Goal: Task Accomplishment & Management: Use online tool/utility

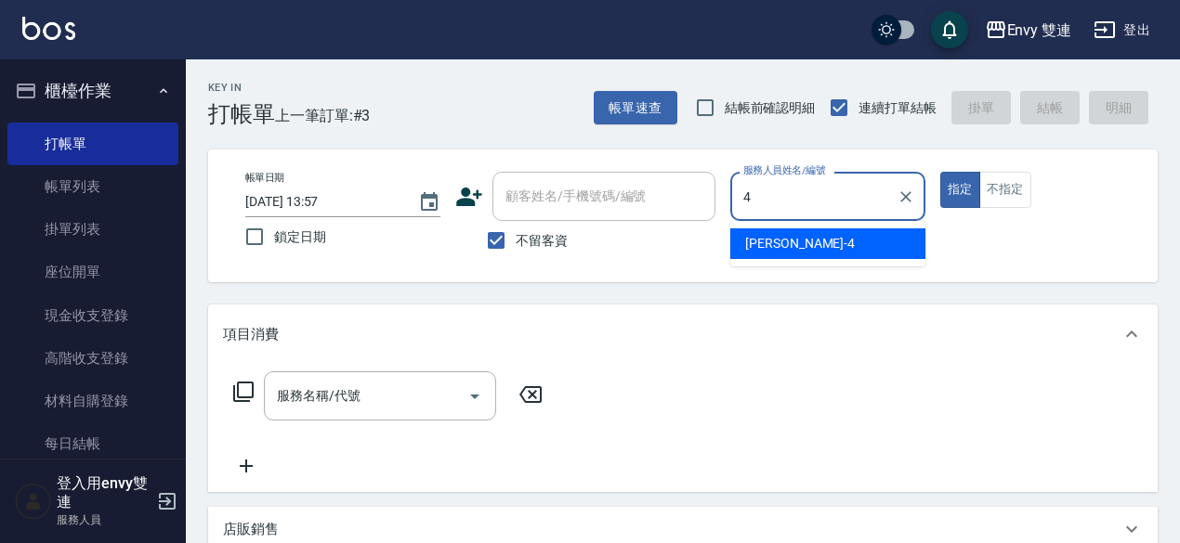
type input "[PERSON_NAME]-4"
type button "true"
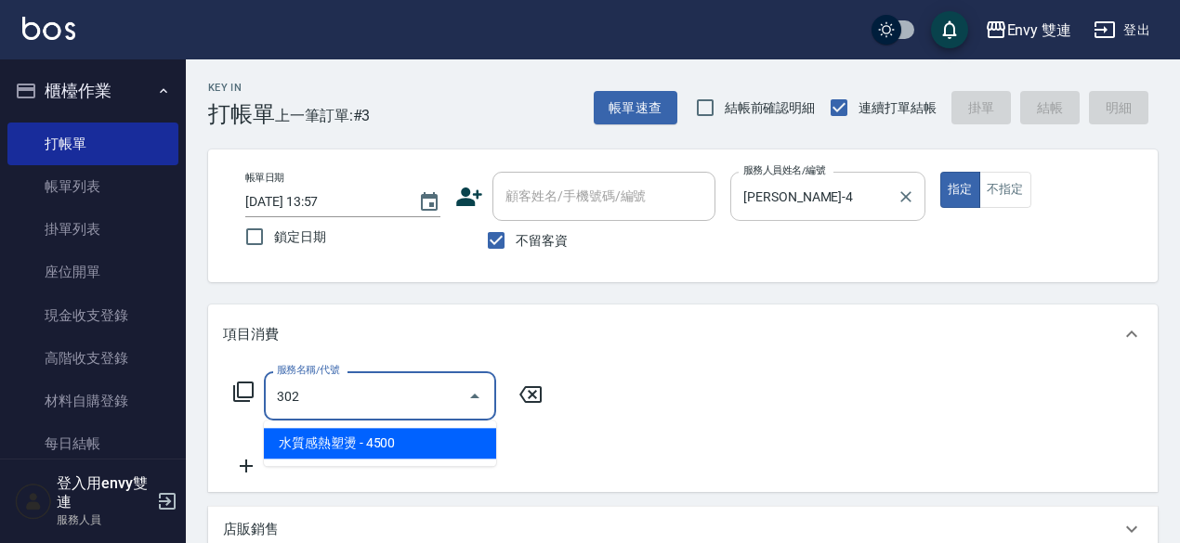
type input "水質感熱塑燙(302)"
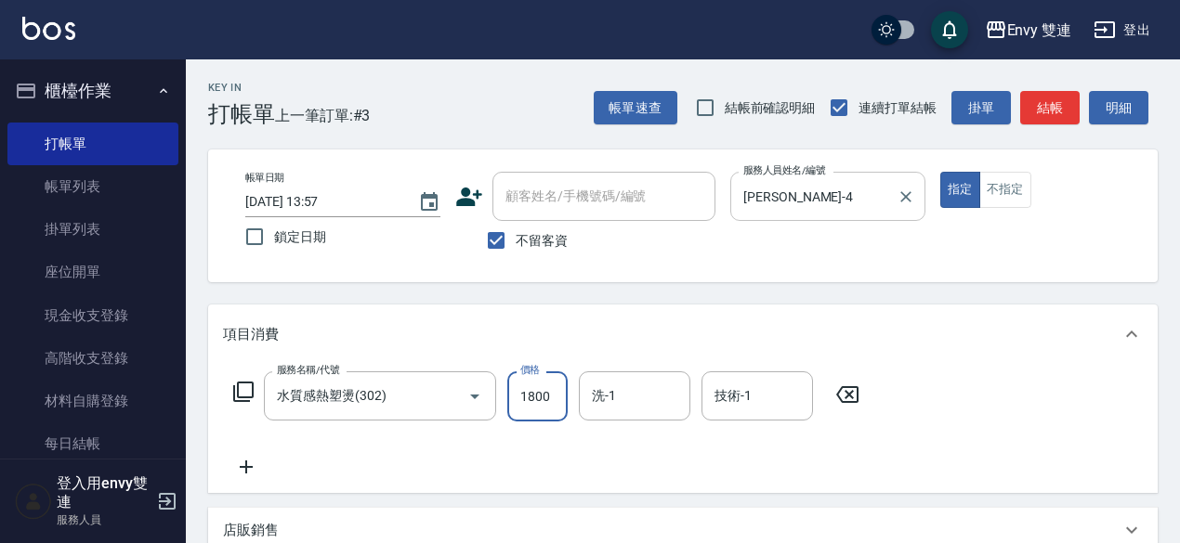
type input "1800"
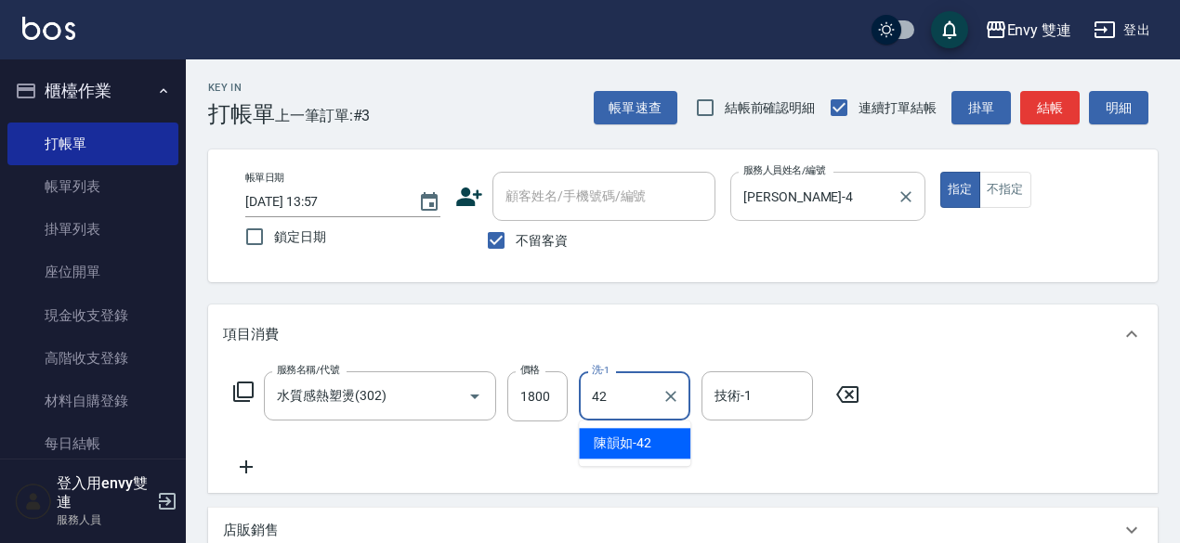
type input "陳韻如-42"
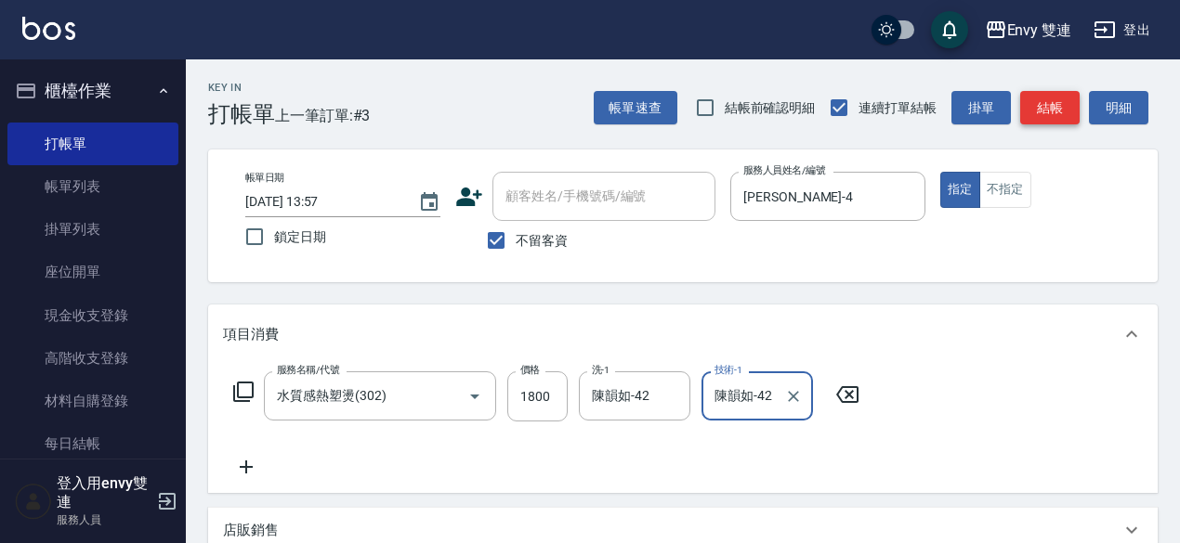
type input "陳韻如-42"
click at [1045, 105] on button "結帳" at bounding box center [1049, 108] width 59 height 34
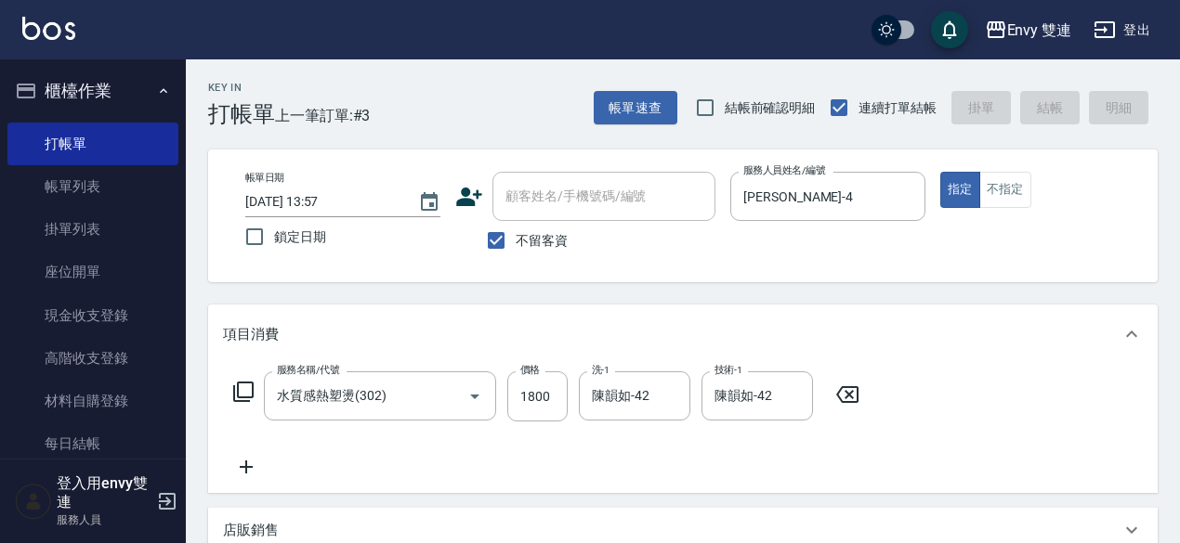
type input "[DATE] 17:31"
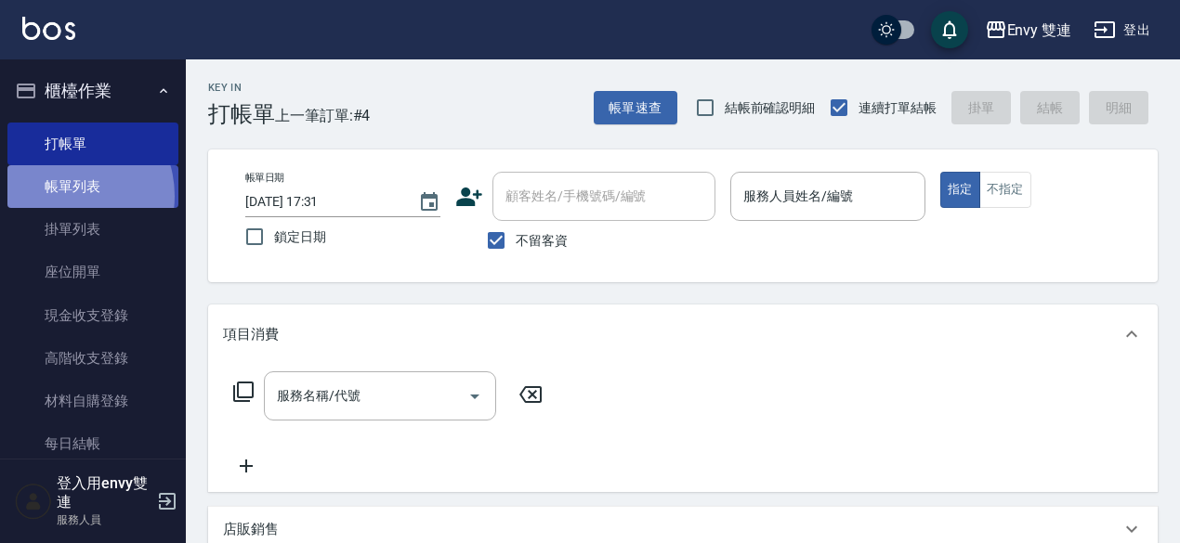
click at [62, 196] on link "帳單列表" at bounding box center [92, 186] width 171 height 43
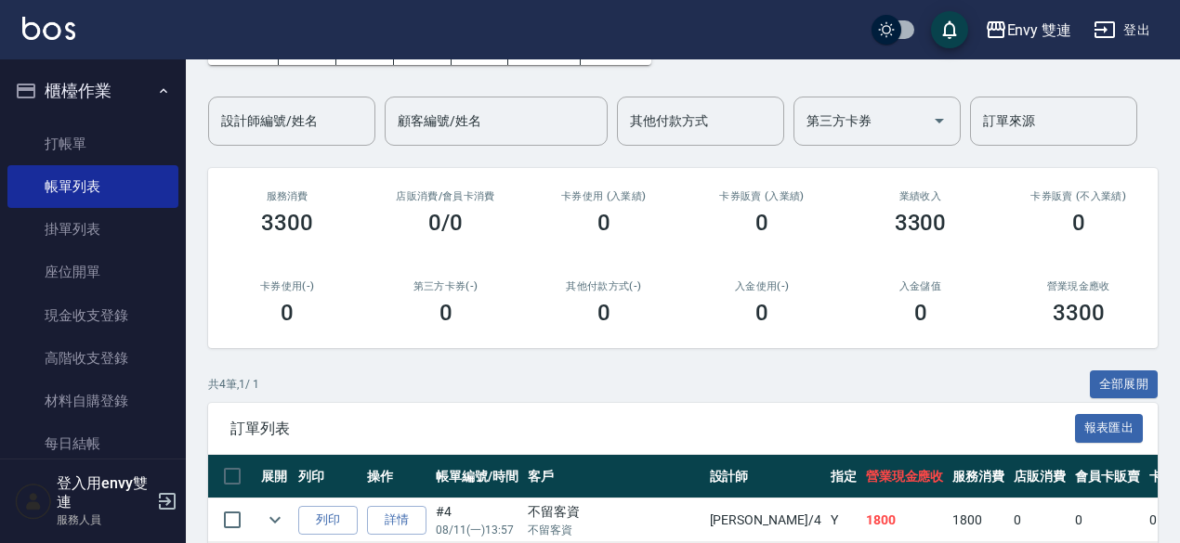
scroll to position [112, 0]
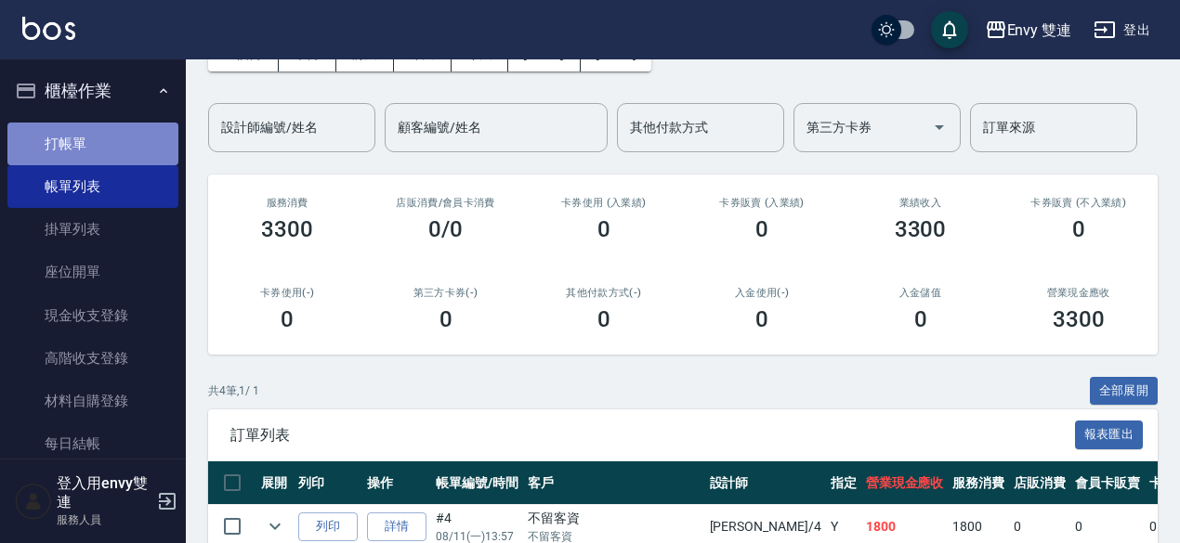
click at [122, 146] on link "打帳單" at bounding box center [92, 144] width 171 height 43
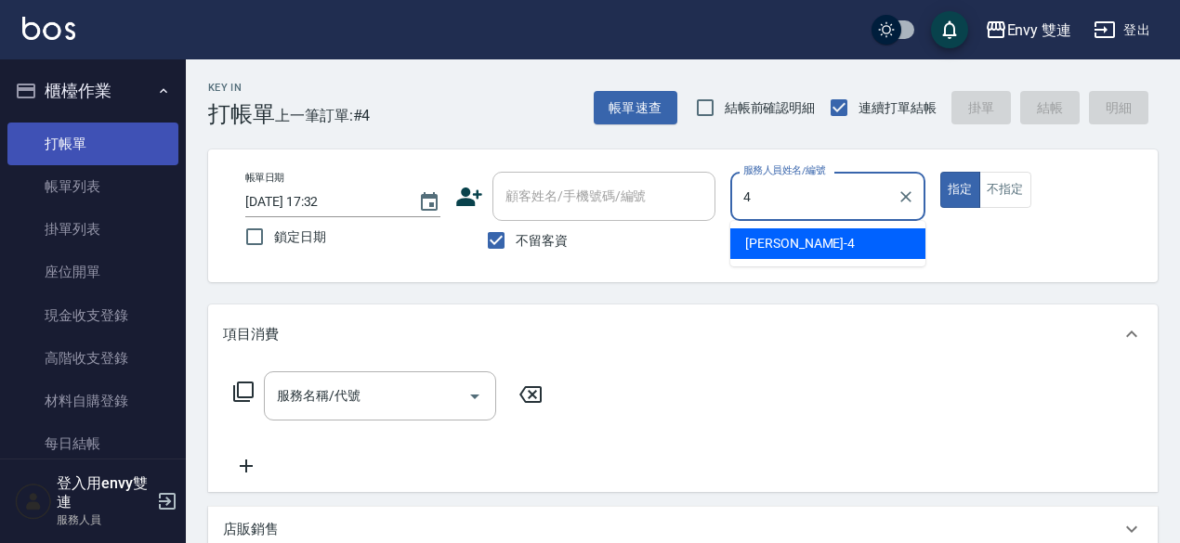
type input "[PERSON_NAME]-4"
type button "true"
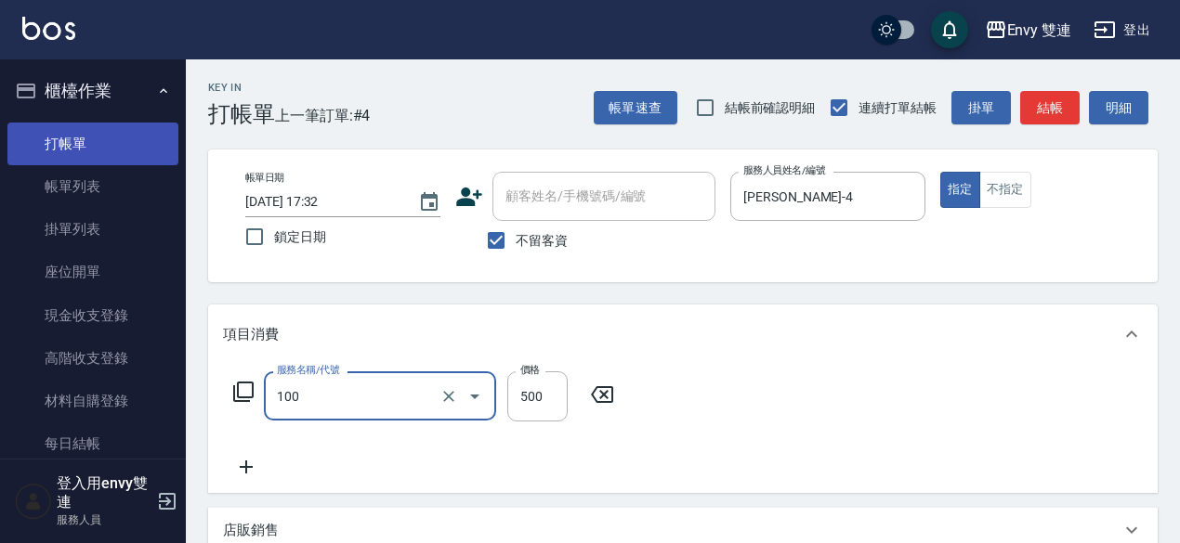
type input "洗＋剪(100)"
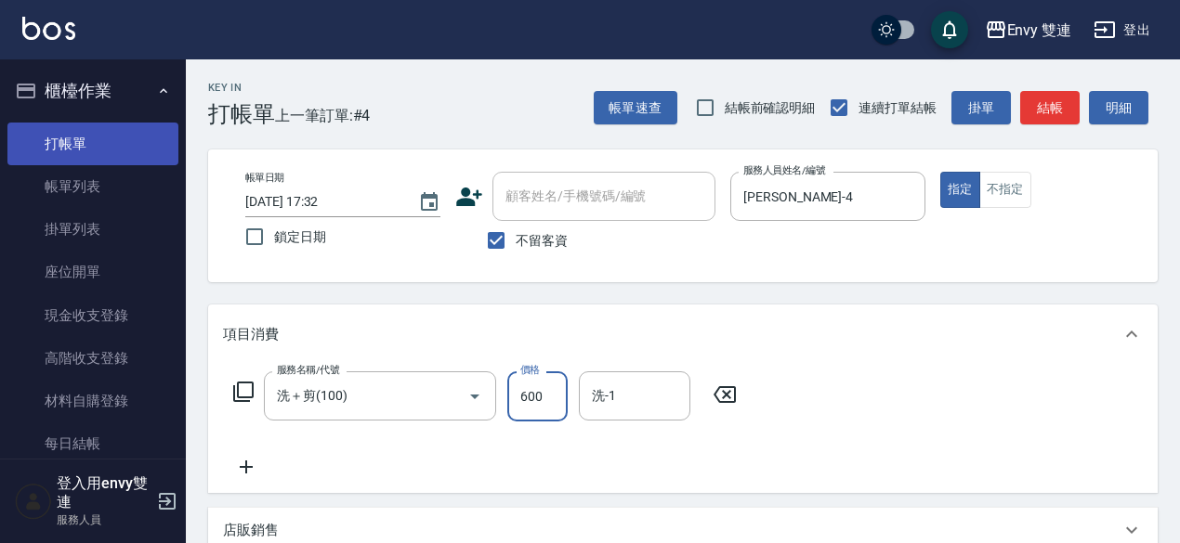
type input "600"
type input "12"
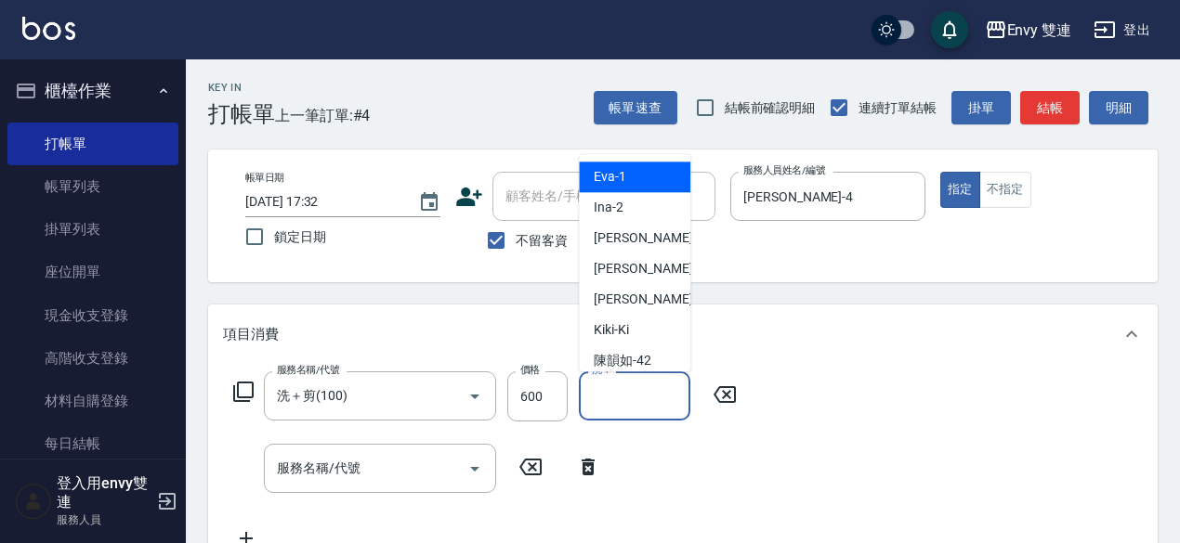
click at [624, 382] on input "洗-1" at bounding box center [634, 396] width 95 height 33
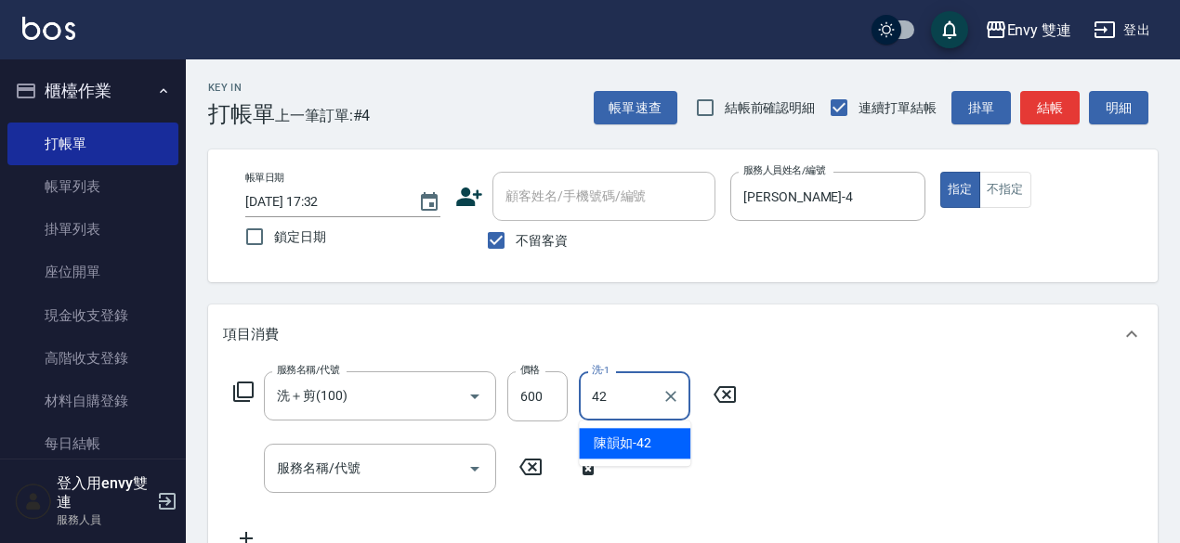
type input "陳韻如-42"
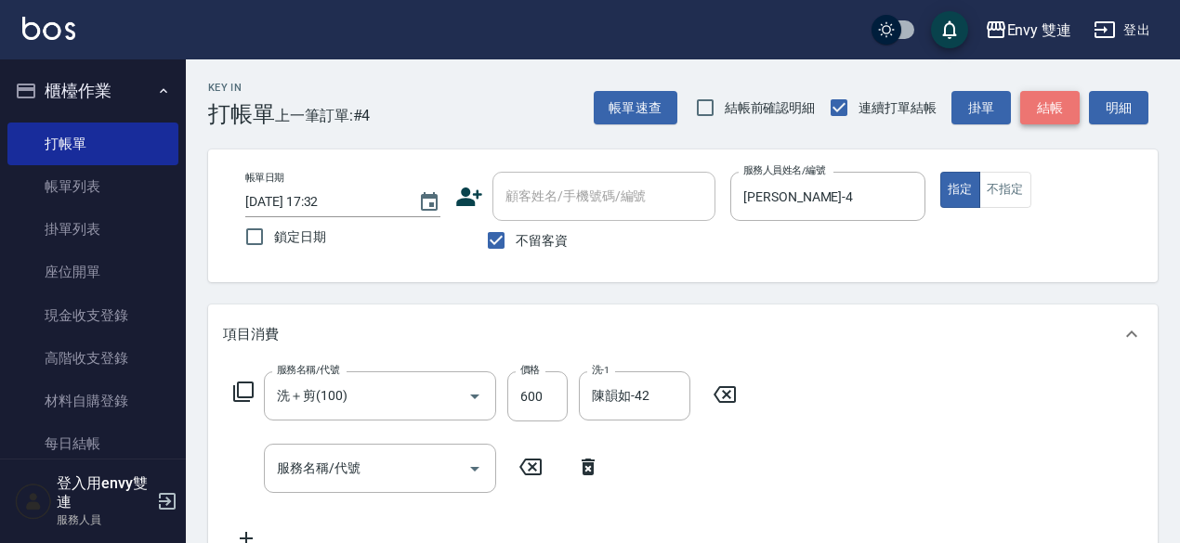
click at [1040, 103] on button "結帳" at bounding box center [1049, 108] width 59 height 34
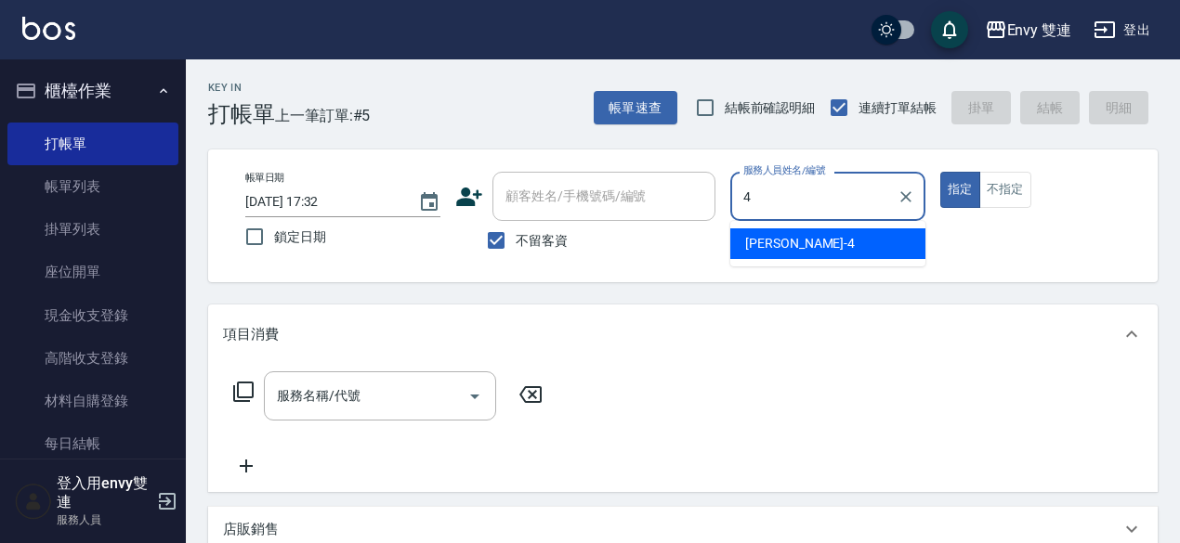
type input "[PERSON_NAME]-4"
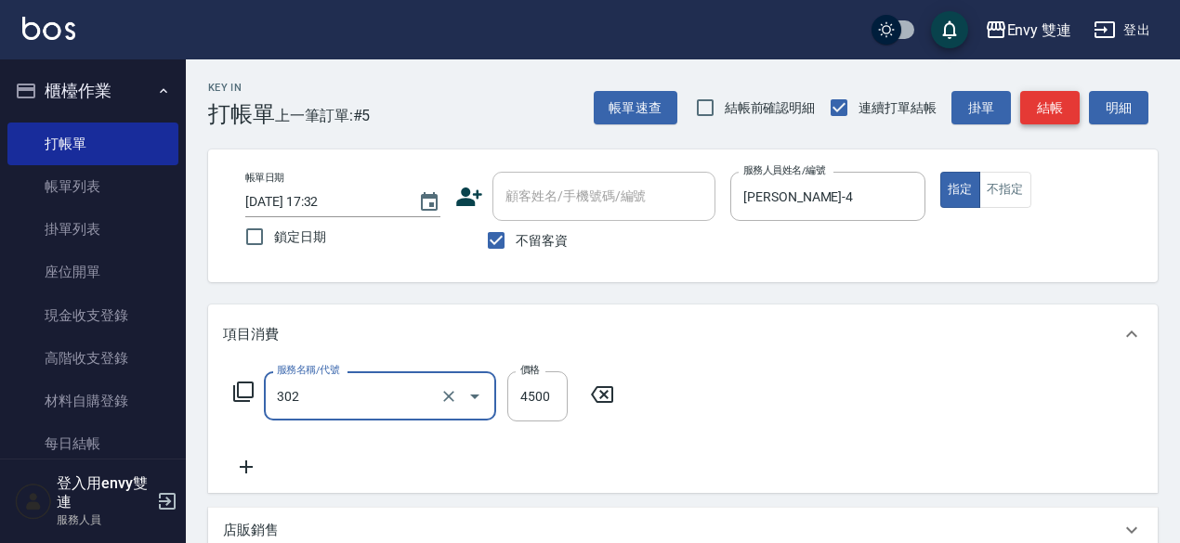
type input "水質感熱塑燙(302)"
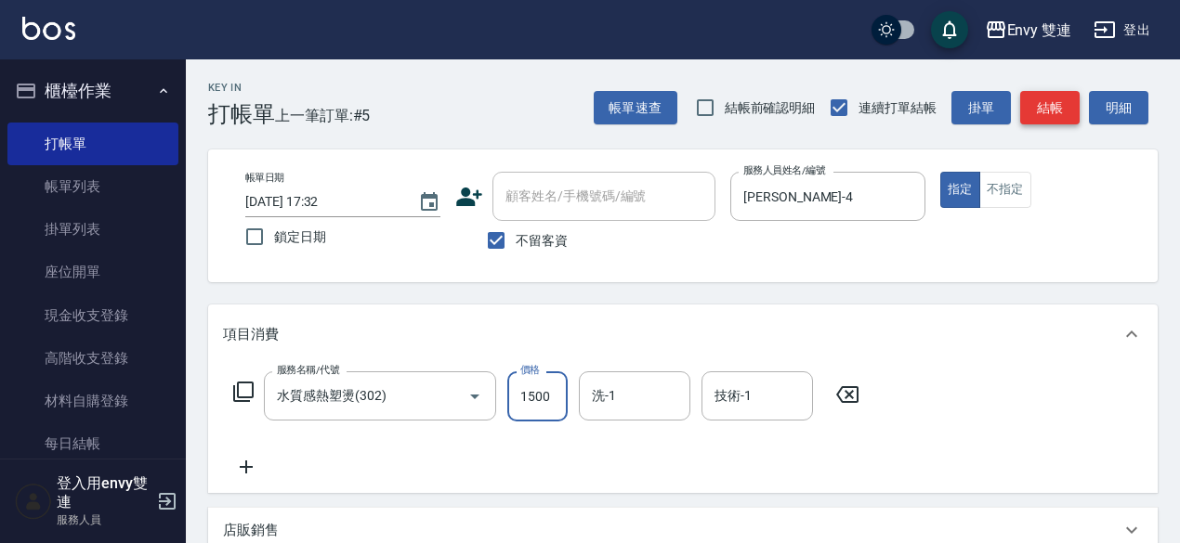
type input "1500"
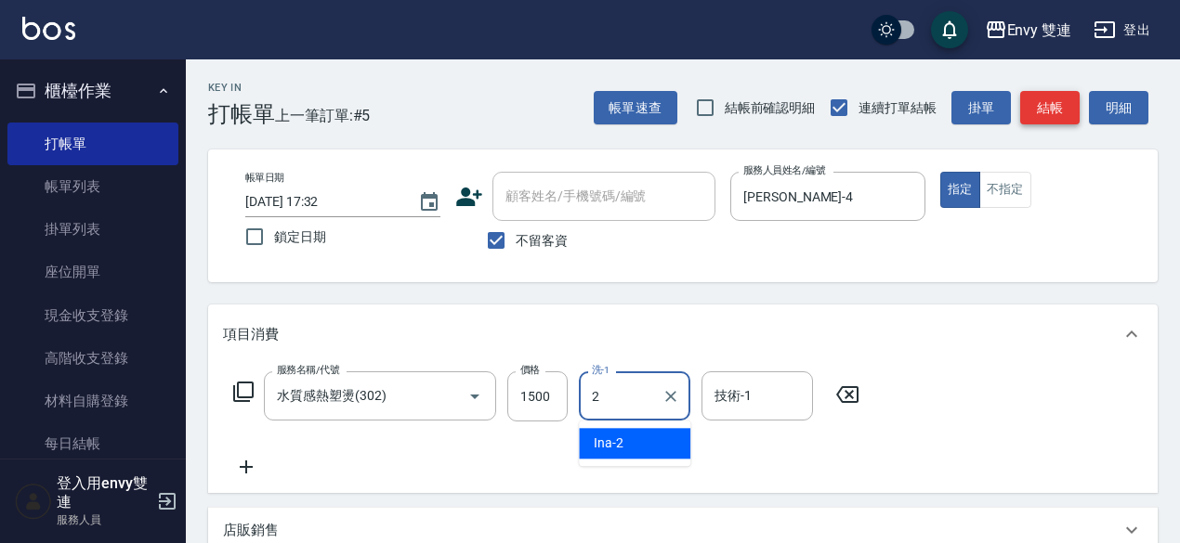
type input "Ina-2"
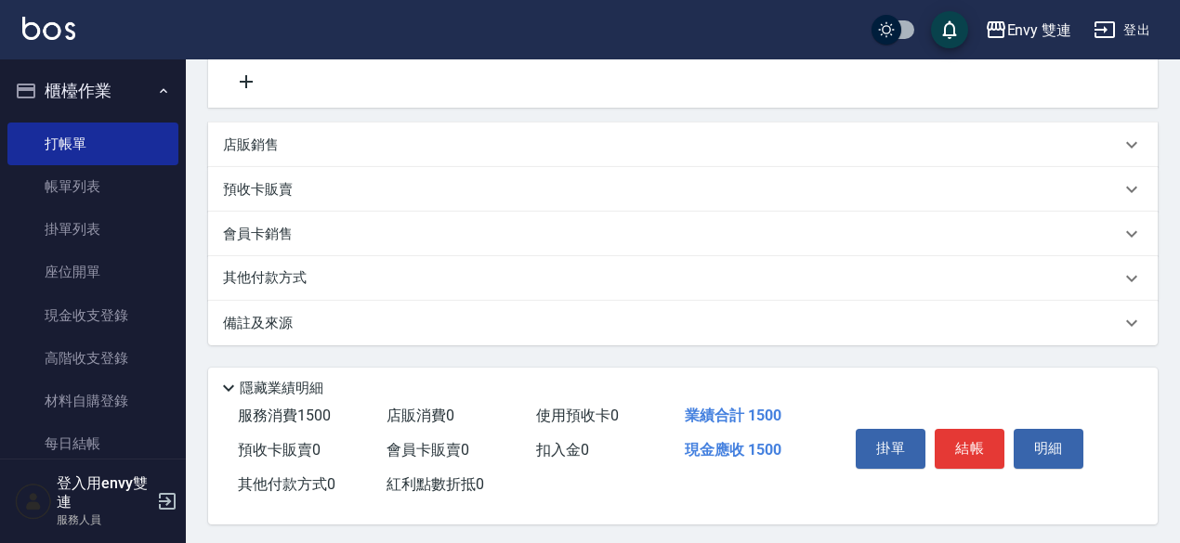
scroll to position [392, 0]
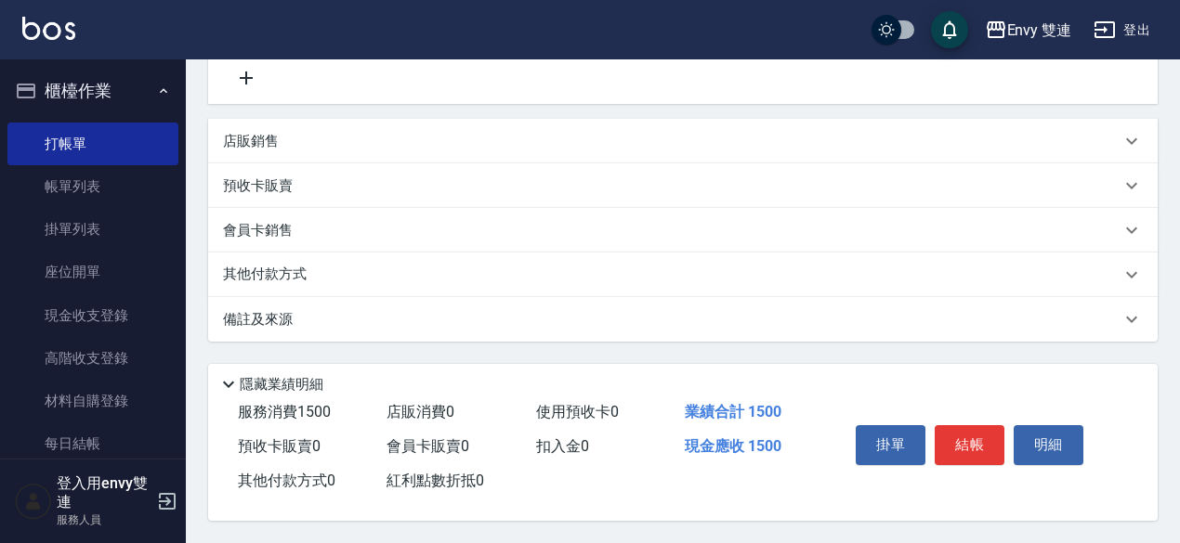
type input "陳韻如-42"
click at [481, 270] on div "其他付款方式" at bounding box center [671, 275] width 897 height 20
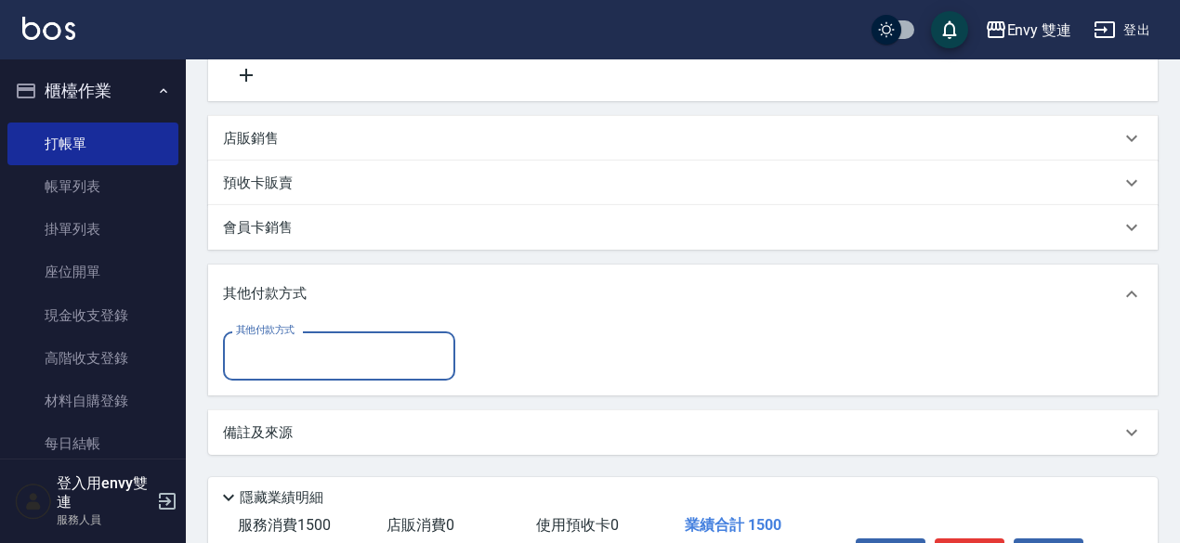
scroll to position [0, 0]
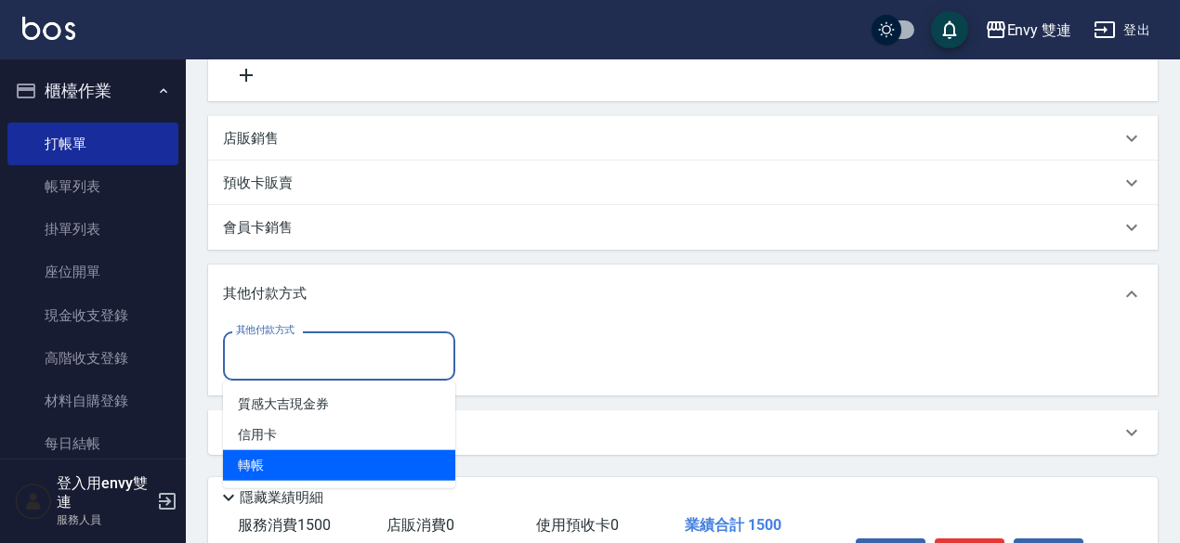
drag, startPoint x: 351, startPoint y: 361, endPoint x: 320, endPoint y: 476, distance: 118.5
click at [320, 476] on body "Envy 雙連 登出 櫃檯作業 打帳單 帳單列表 掛單列表 座位開單 現金收支登錄 高階收支登錄 材料自購登錄 每日結帳 排班表 掃碼打卡 預約管理 預約管理…" at bounding box center [590, 132] width 1180 height 1049
click at [320, 476] on span "轉帳" at bounding box center [339, 466] width 232 height 31
type input "轉帳"
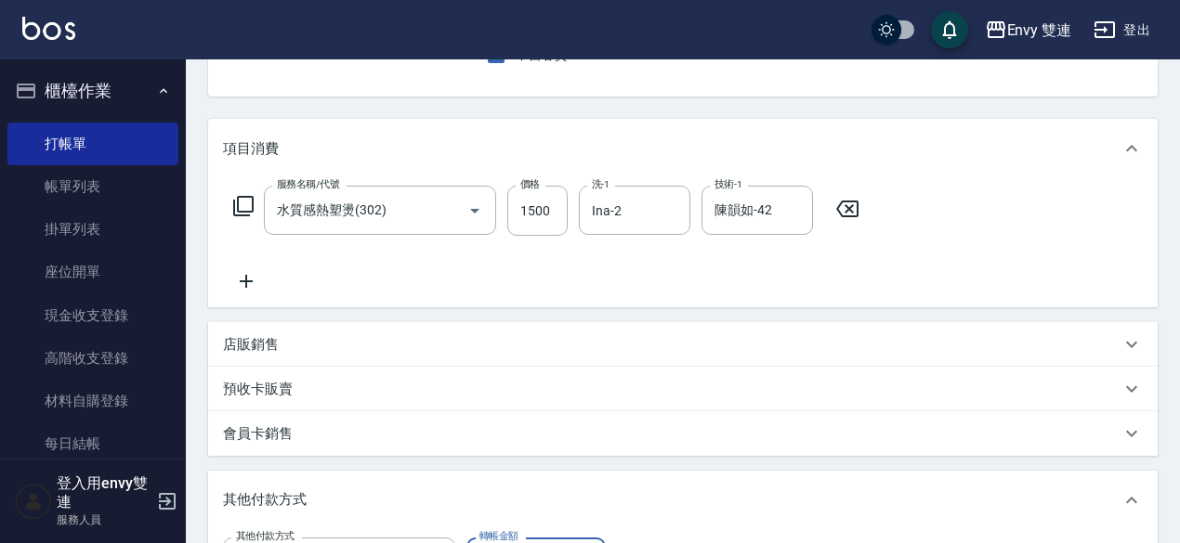
scroll to position [183, 0]
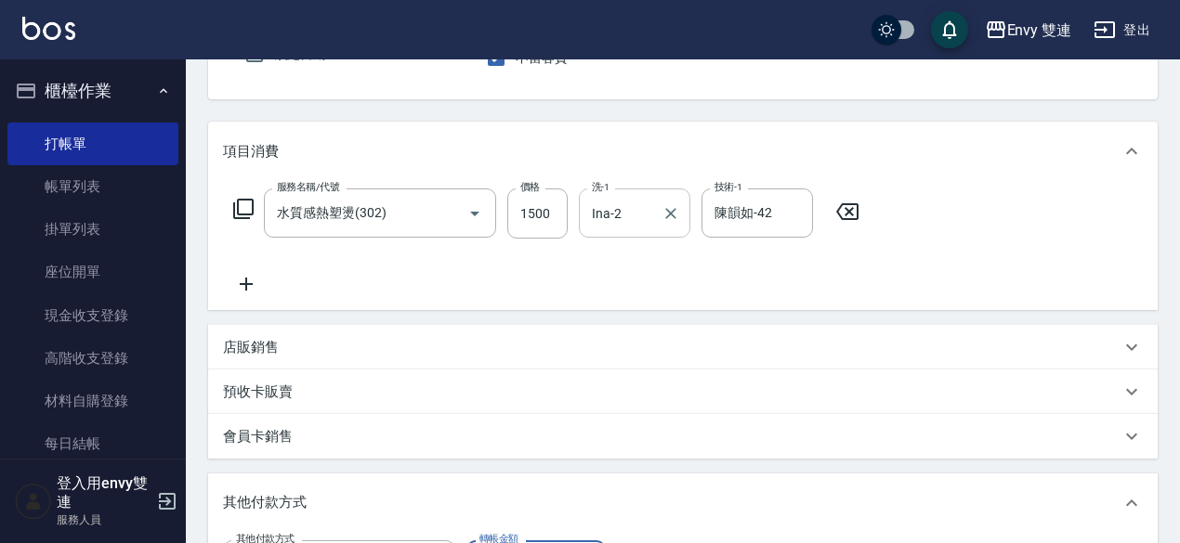
type input "1500"
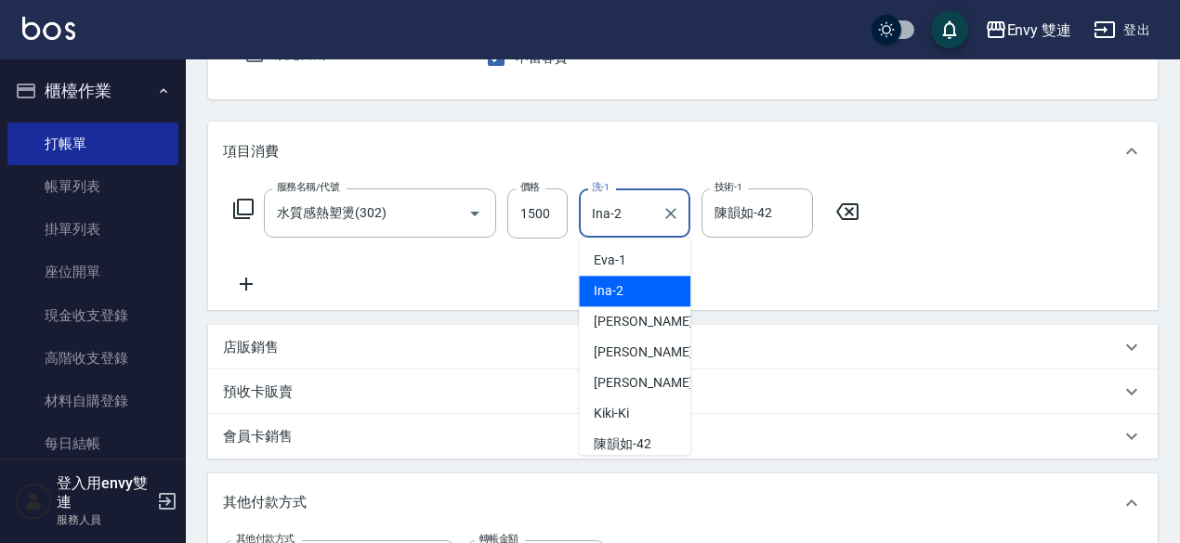
click at [634, 217] on input "Ina-2" at bounding box center [620, 213] width 67 height 33
click at [661, 213] on icon "Clear" at bounding box center [670, 213] width 19 height 19
type input "0"
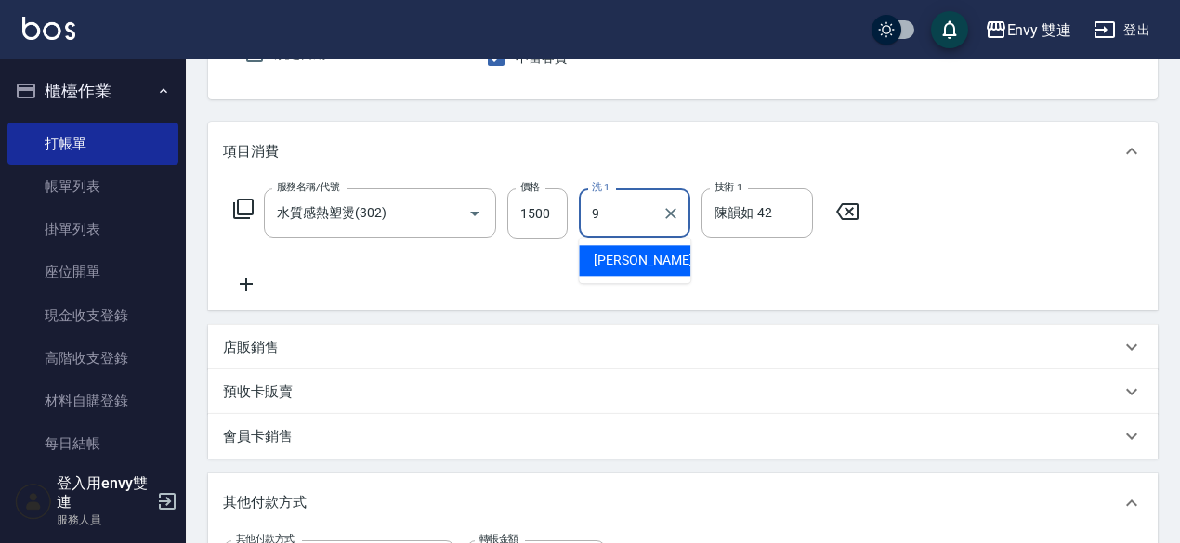
type input "Zoe-9"
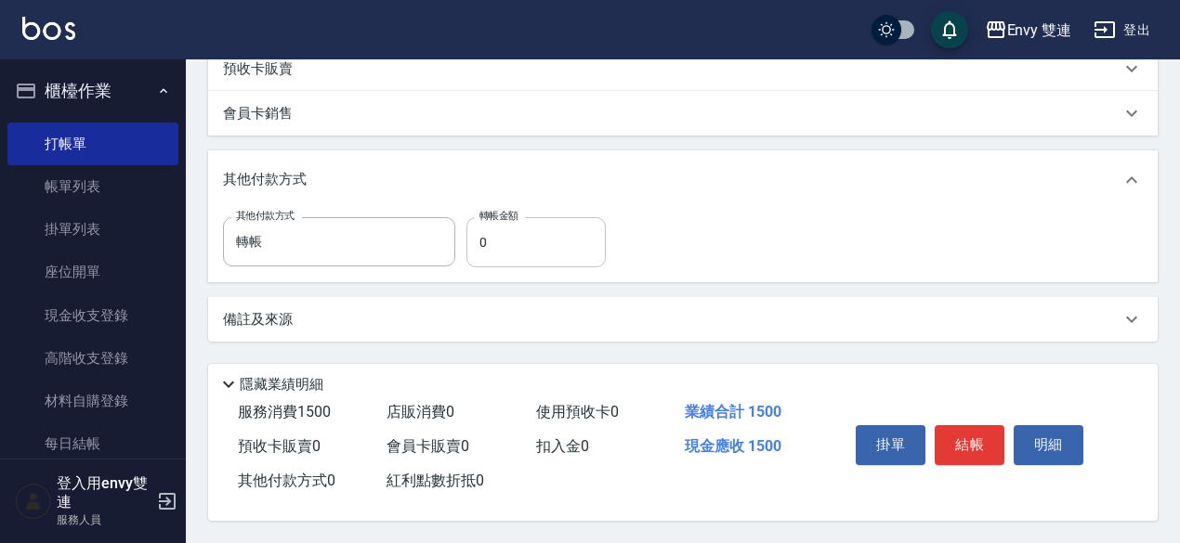
scroll to position [0, 0]
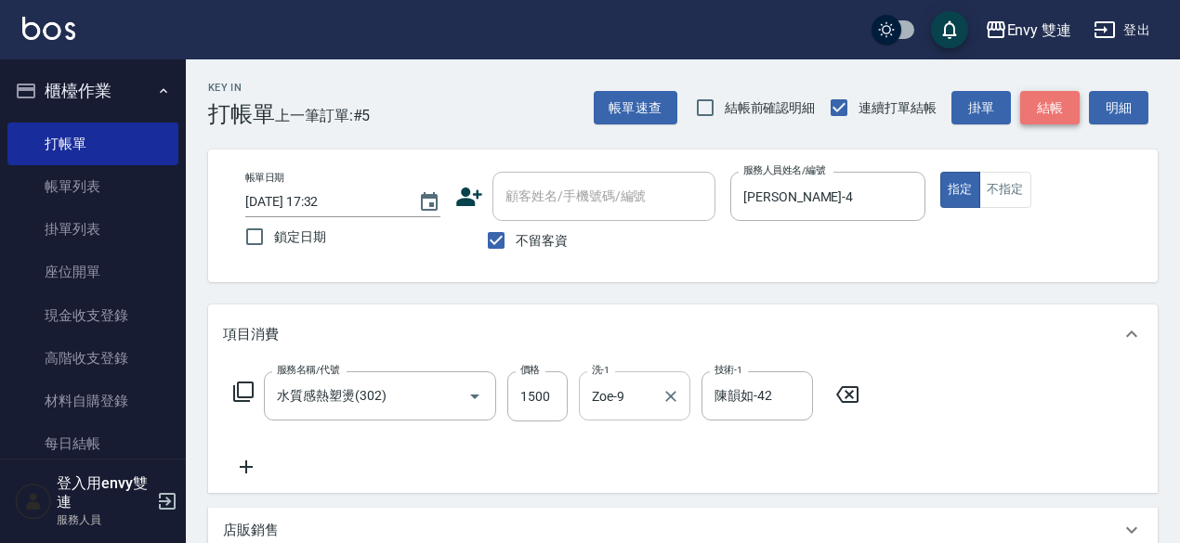
click at [1045, 109] on button "結帳" at bounding box center [1049, 108] width 59 height 34
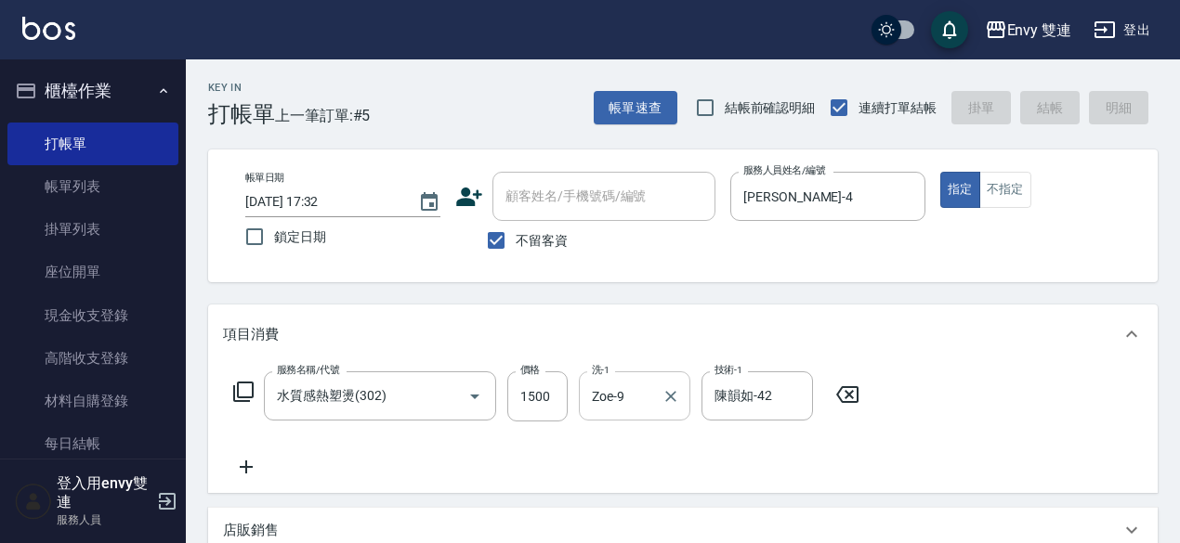
type input "[DATE] 17:33"
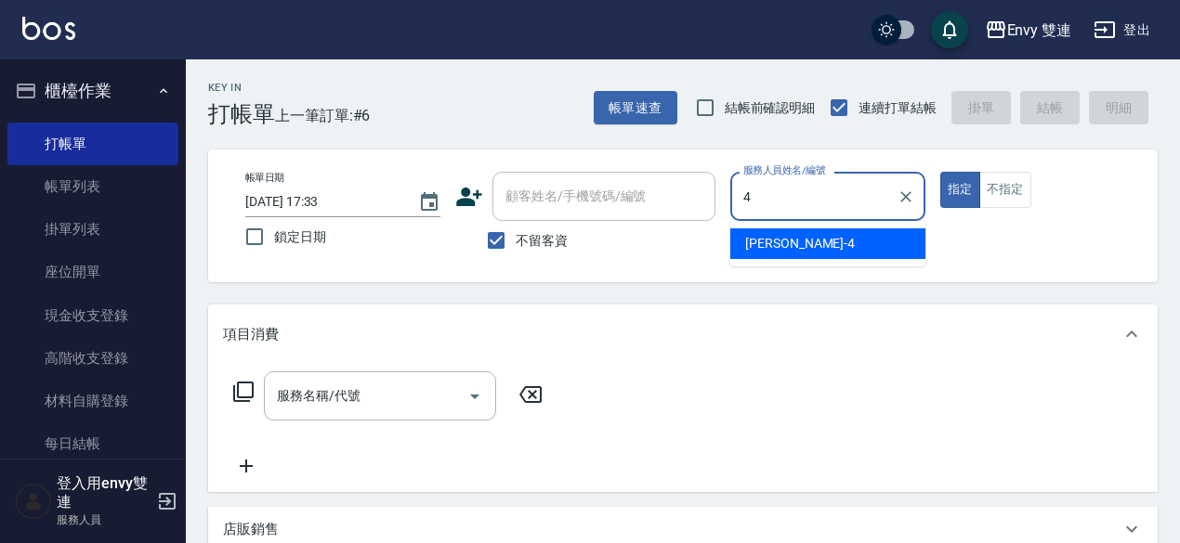
type input "[PERSON_NAME]-4"
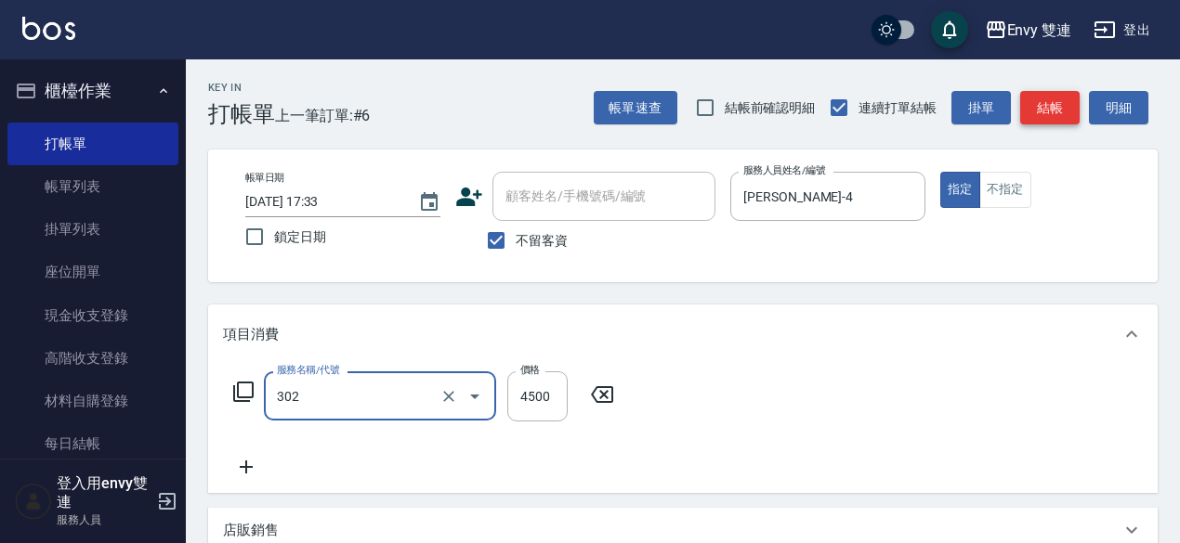
type input "水質感熱塑燙(302)"
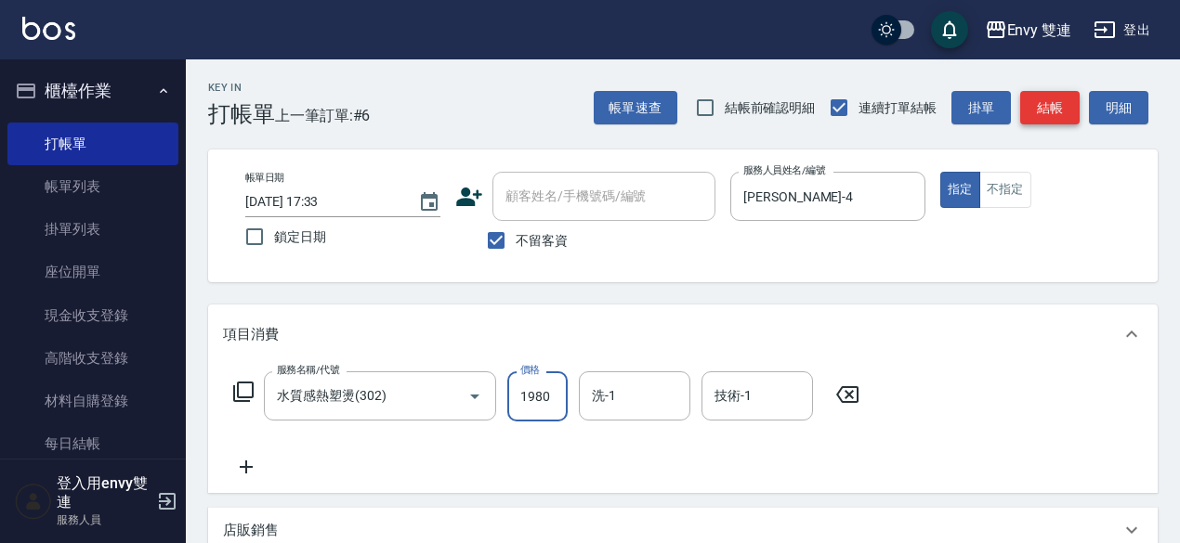
type input "1980"
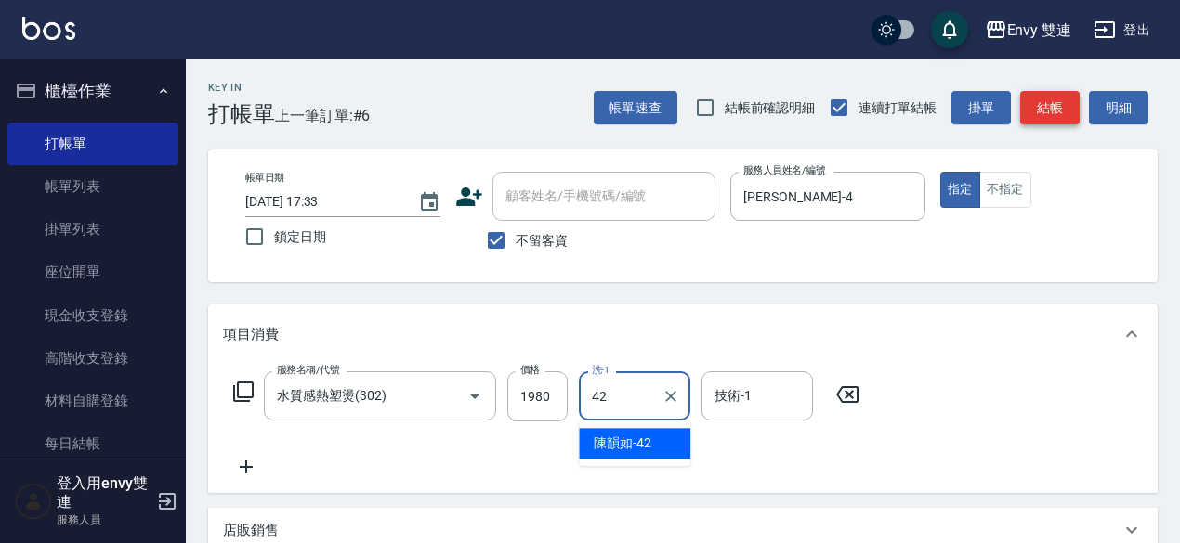
type input "陳韻如-42"
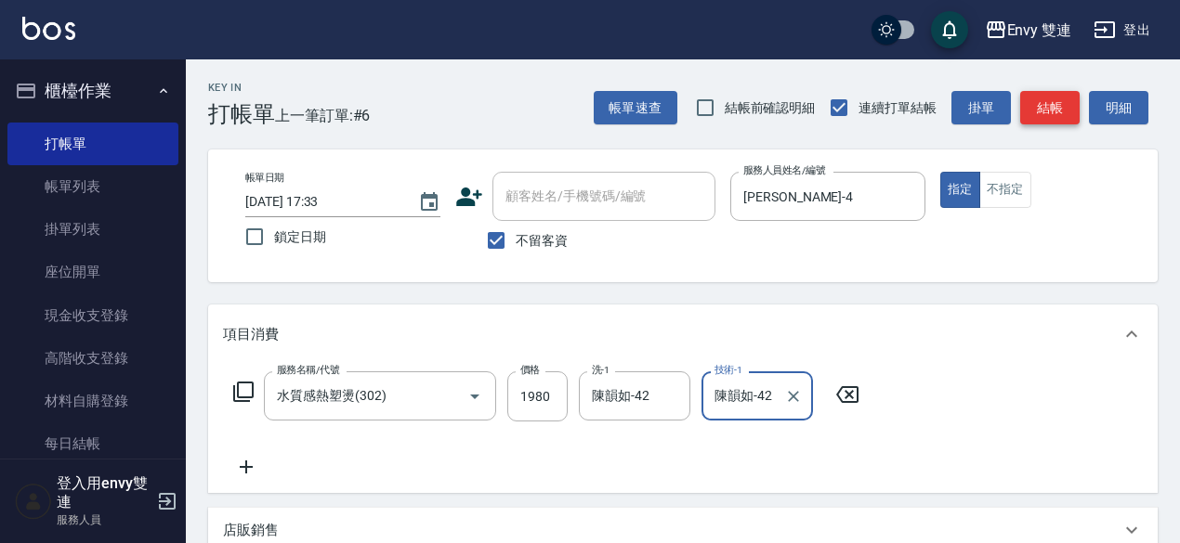
type input "陳韻如-42"
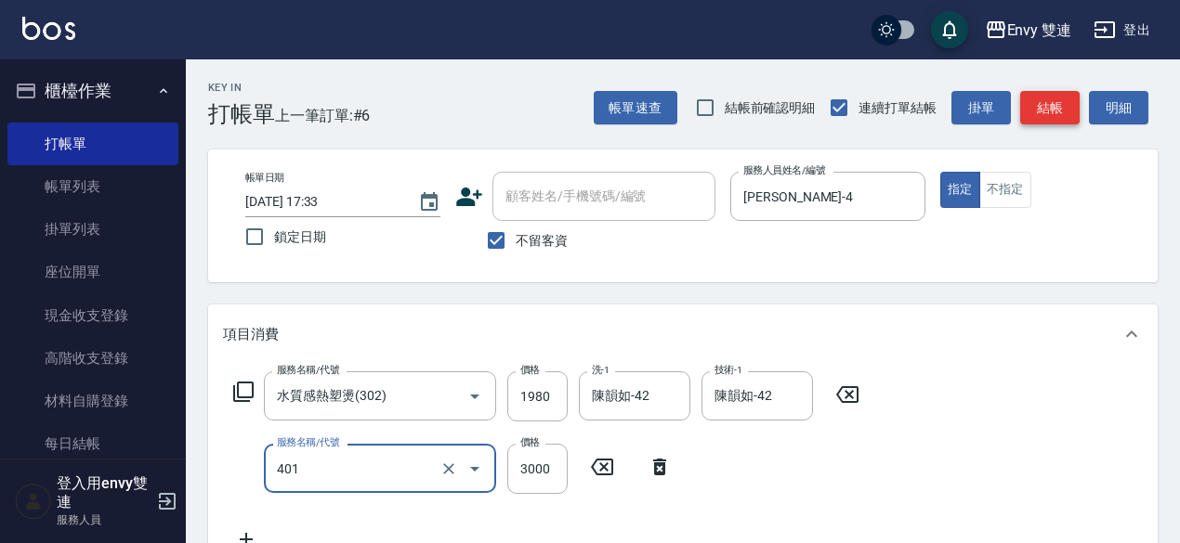
type input "染髮(401)"
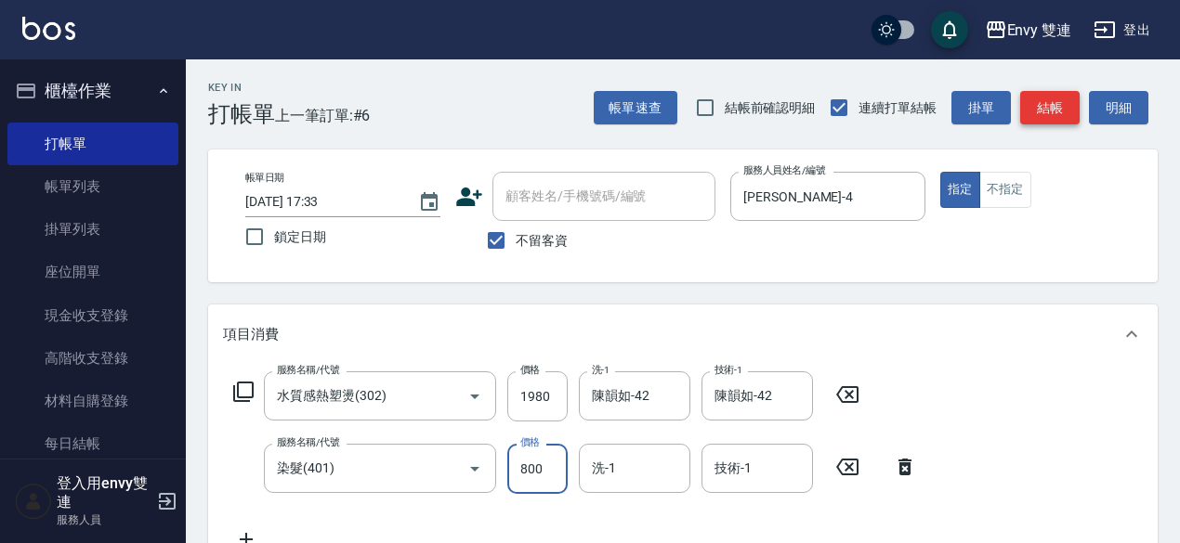
type input "800"
type input "4"
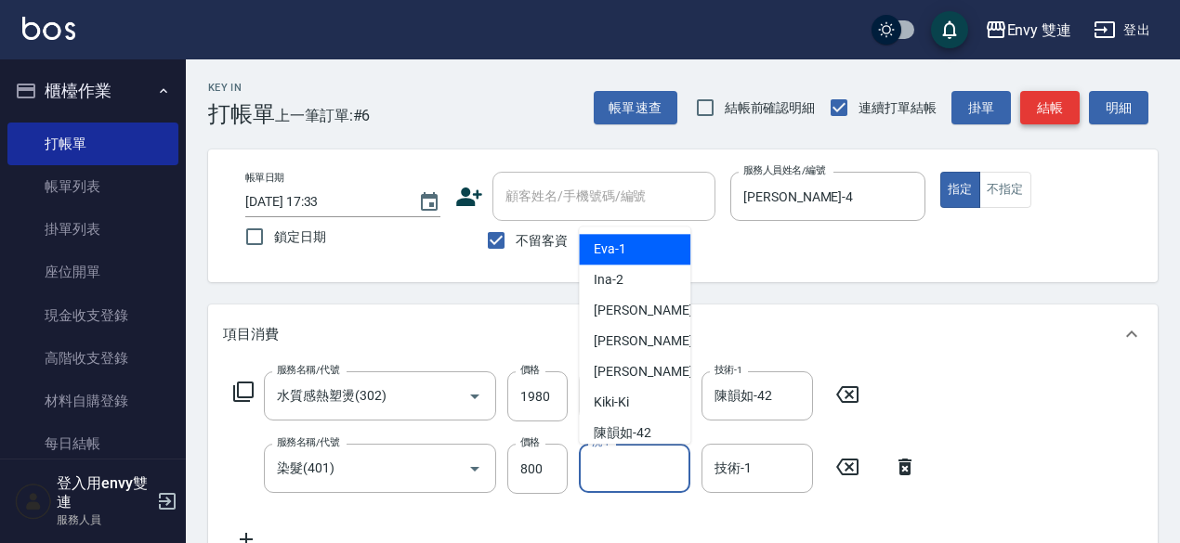
type input "[PERSON_NAME]-1"
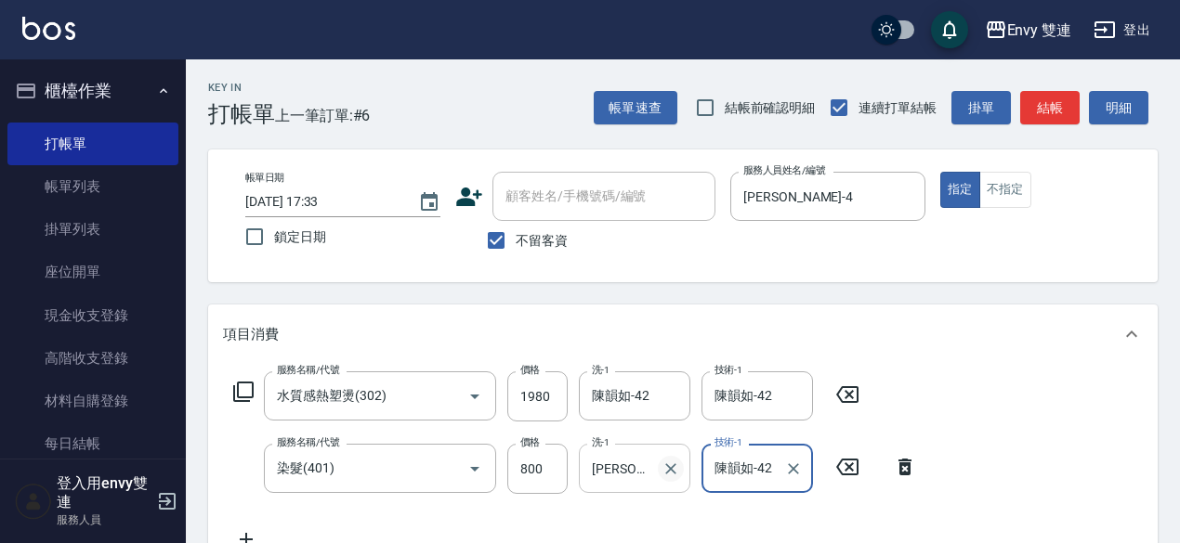
click at [669, 477] on icon "Clear" at bounding box center [670, 469] width 19 height 19
type input "陳韻如-42"
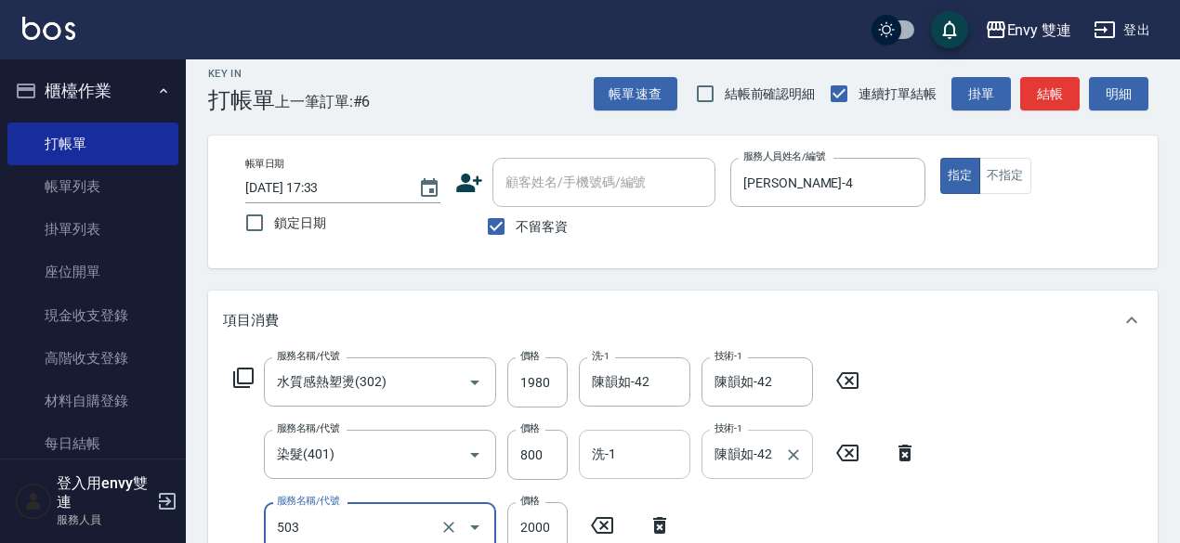
type input "日本結構二段式(503)"
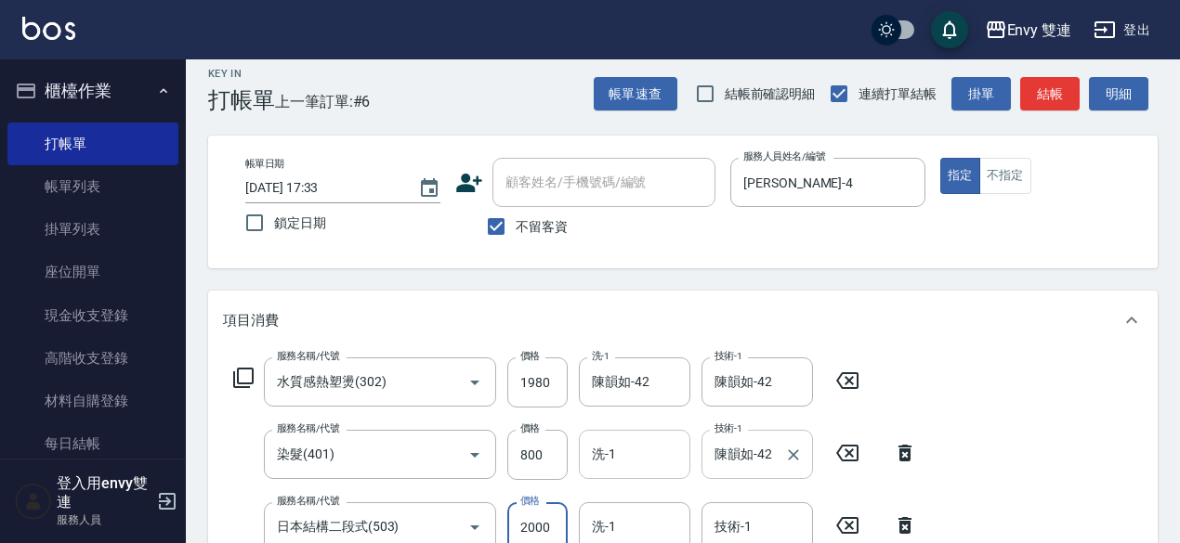
scroll to position [23, 0]
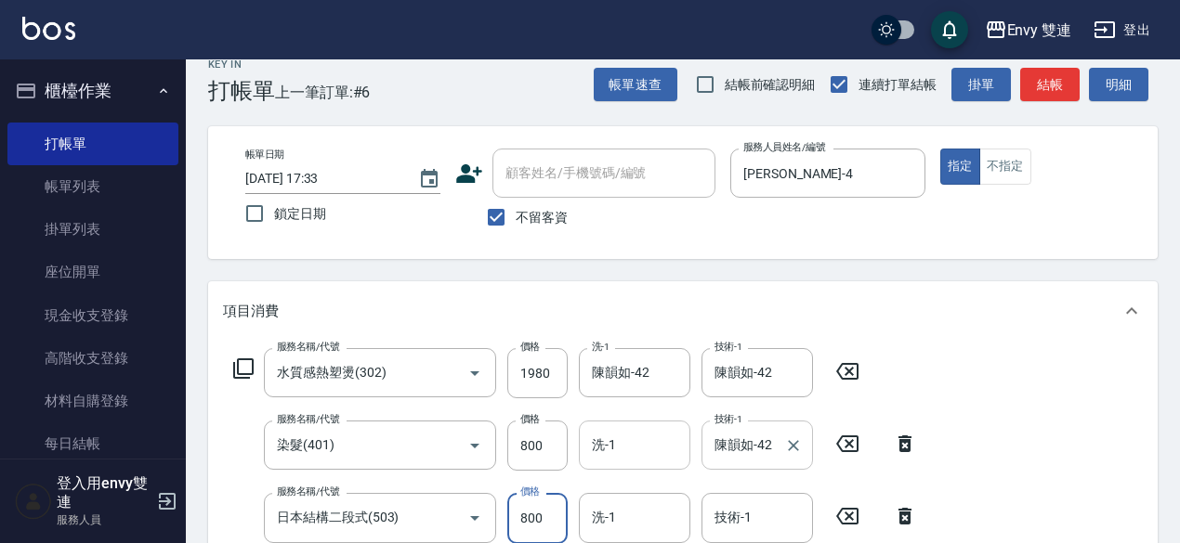
type input "800"
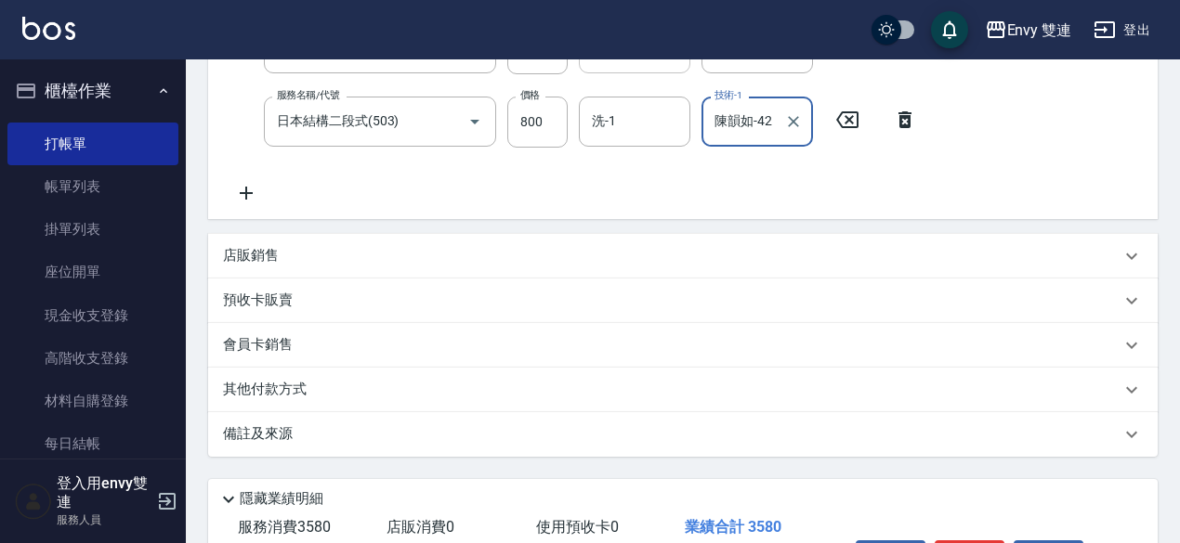
scroll to position [541, 0]
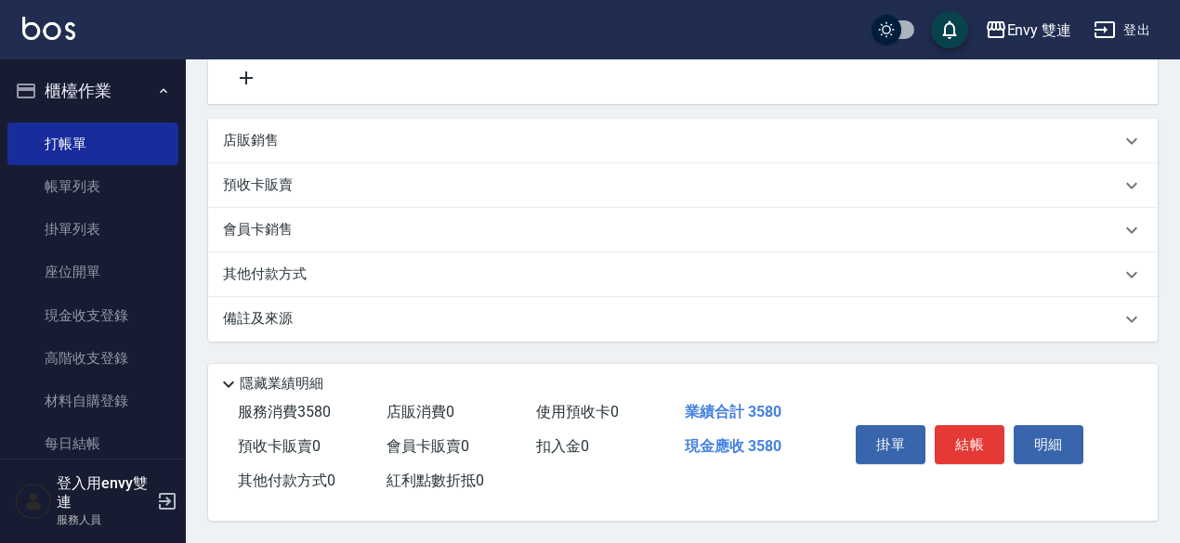
type input "陳韻如-42"
click at [843, 208] on div "會員卡銷售" at bounding box center [682, 230] width 949 height 45
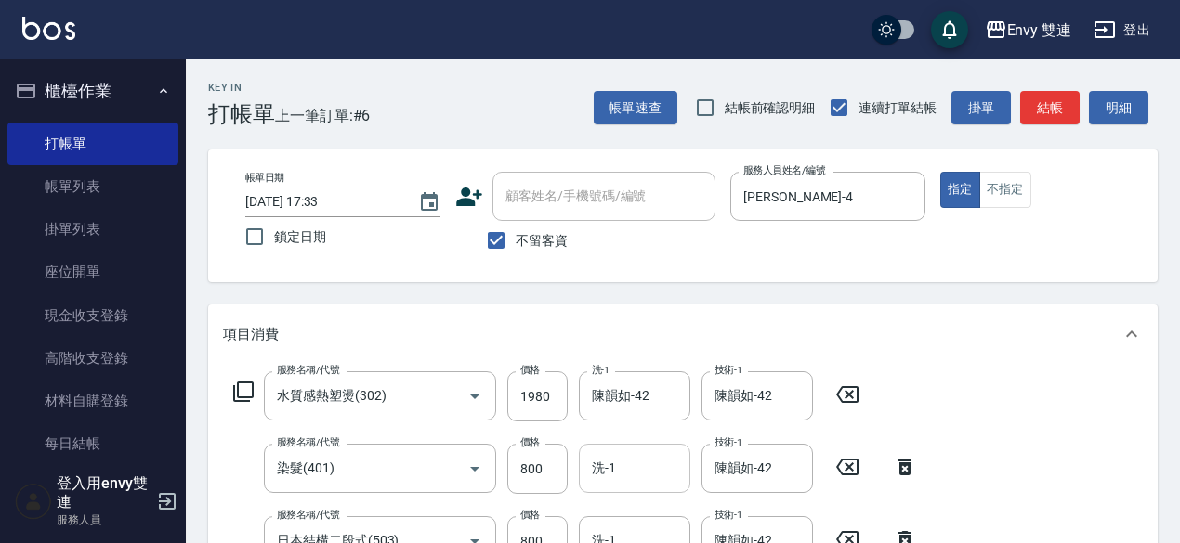
scroll to position [0, 0]
click at [1045, 113] on button "結帳" at bounding box center [1049, 108] width 59 height 34
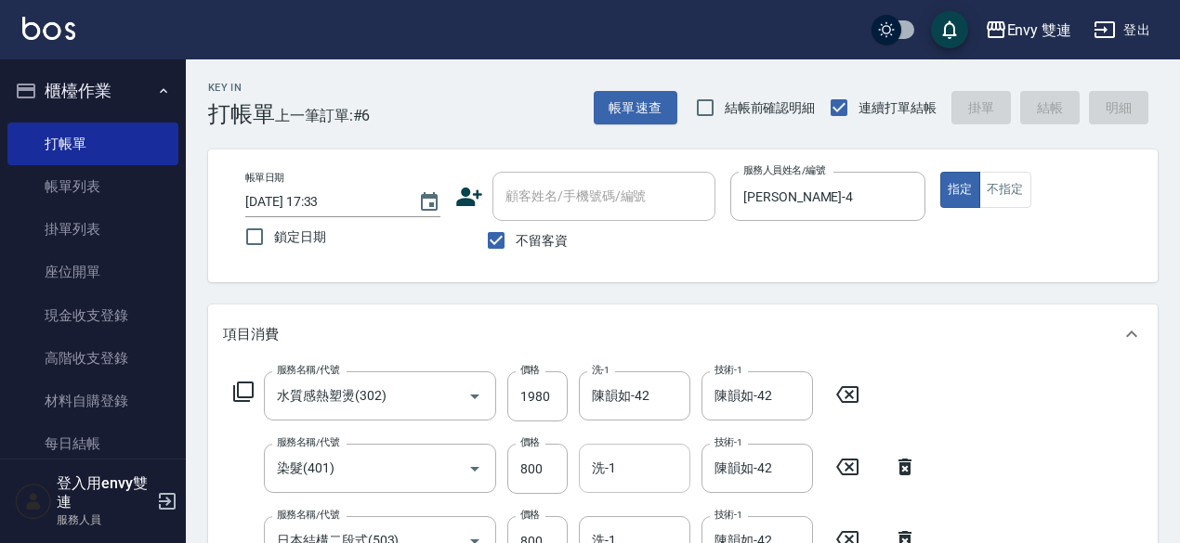
type input "[DATE] 17:34"
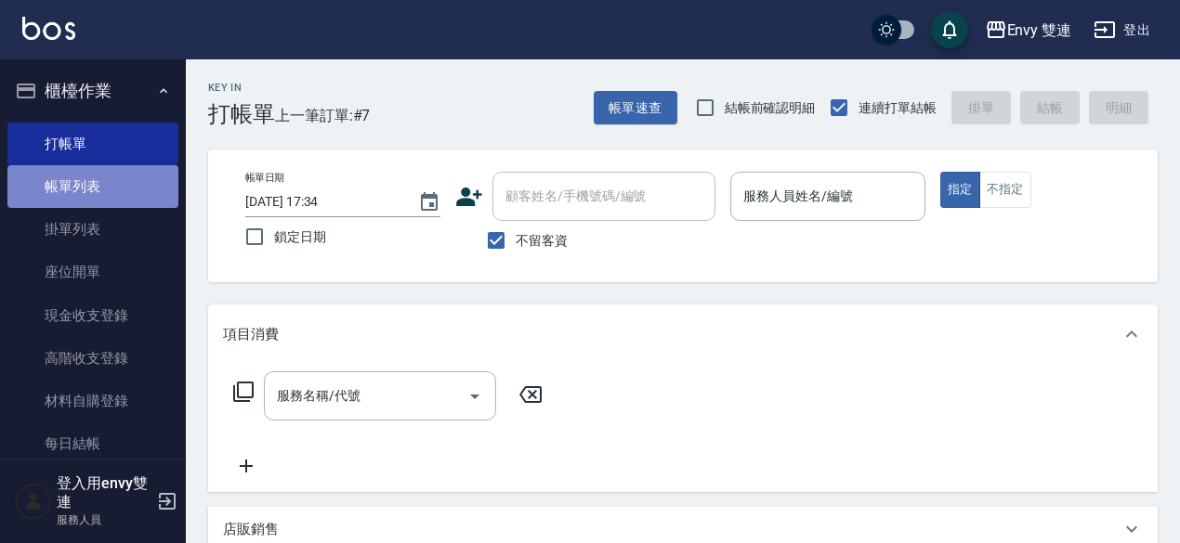
click at [151, 203] on link "帳單列表" at bounding box center [92, 186] width 171 height 43
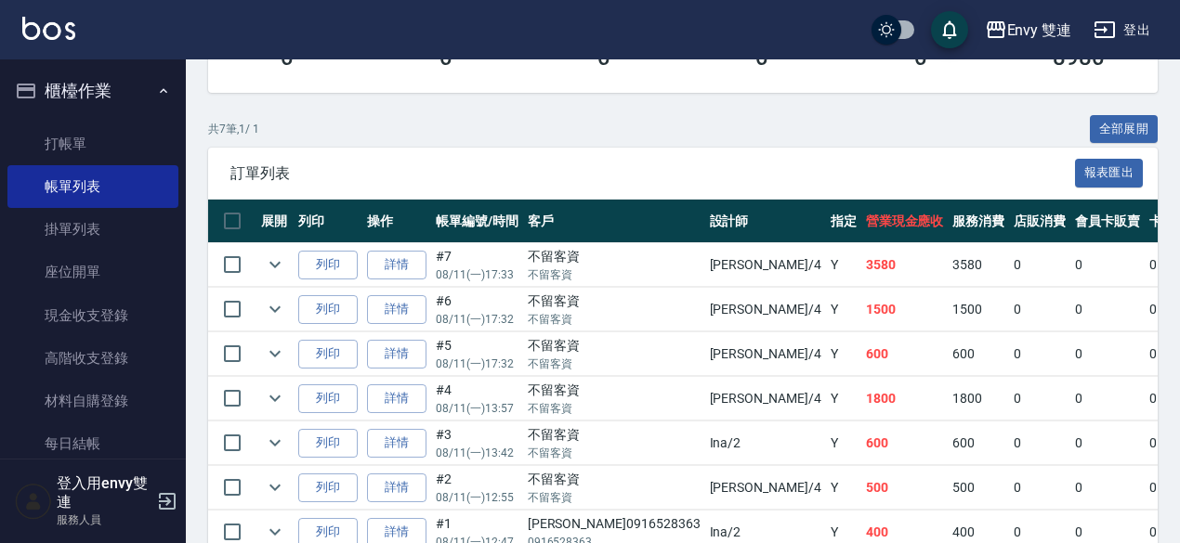
scroll to position [377, 0]
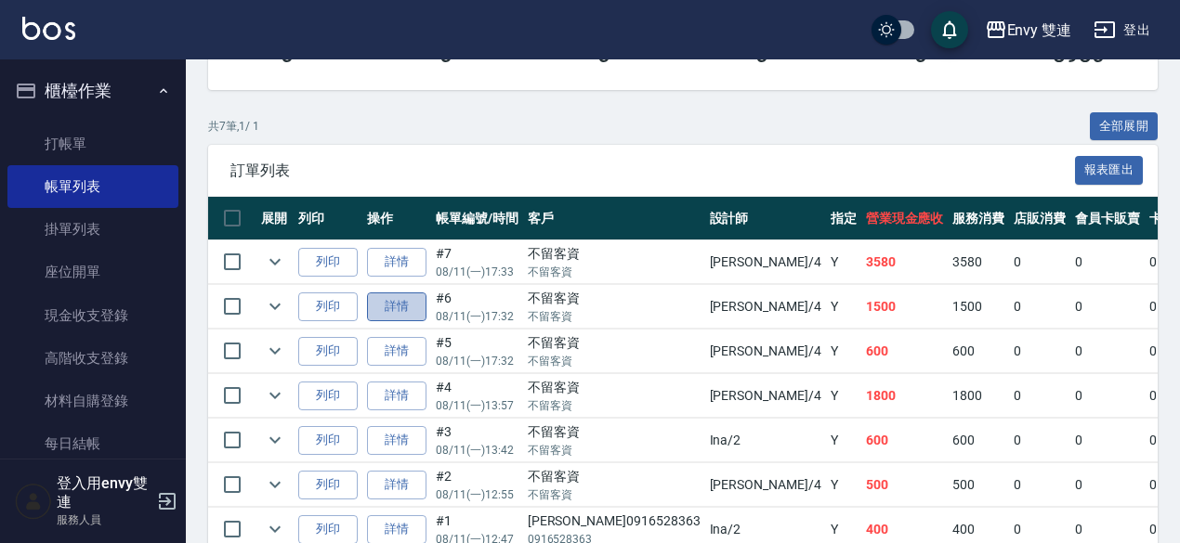
click at [425, 313] on link "詳情" at bounding box center [396, 307] width 59 height 29
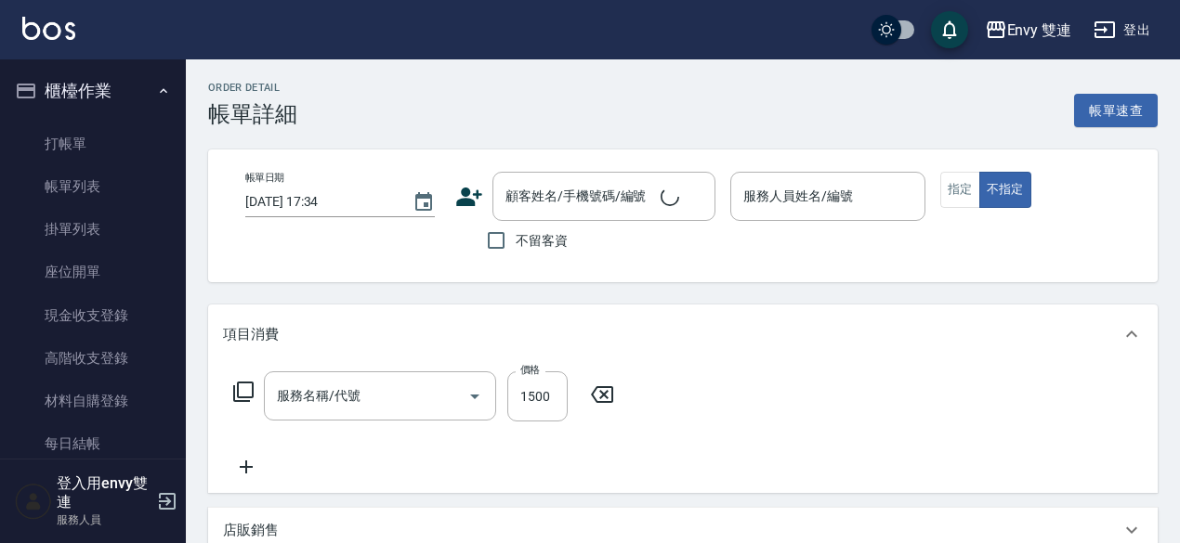
type input "[DATE] 17:32"
checkbox input "true"
type input "[PERSON_NAME]-4"
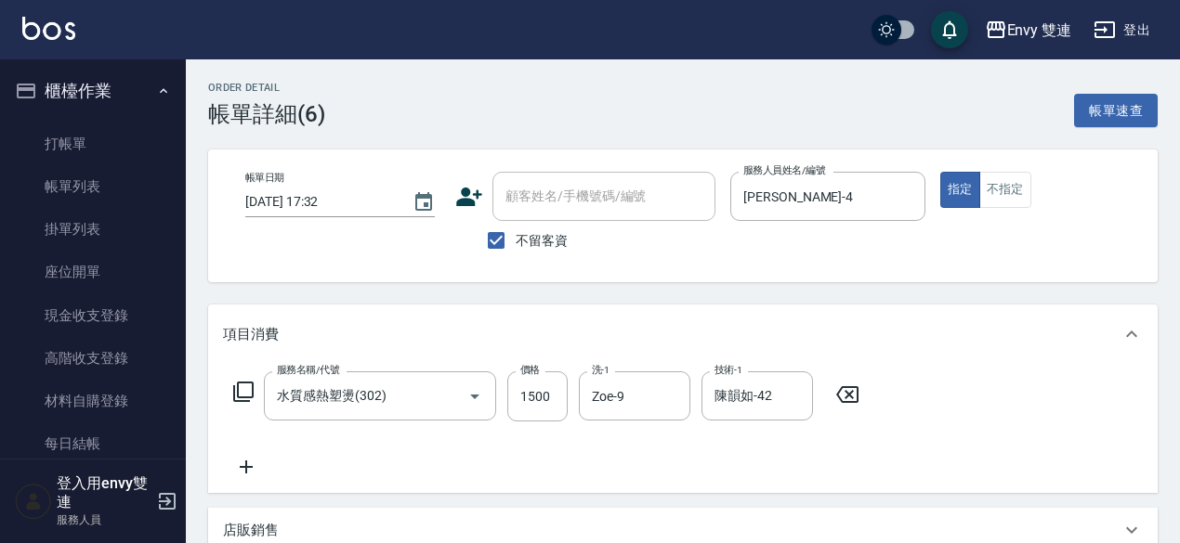
type input "水質感熱塑燙(302)"
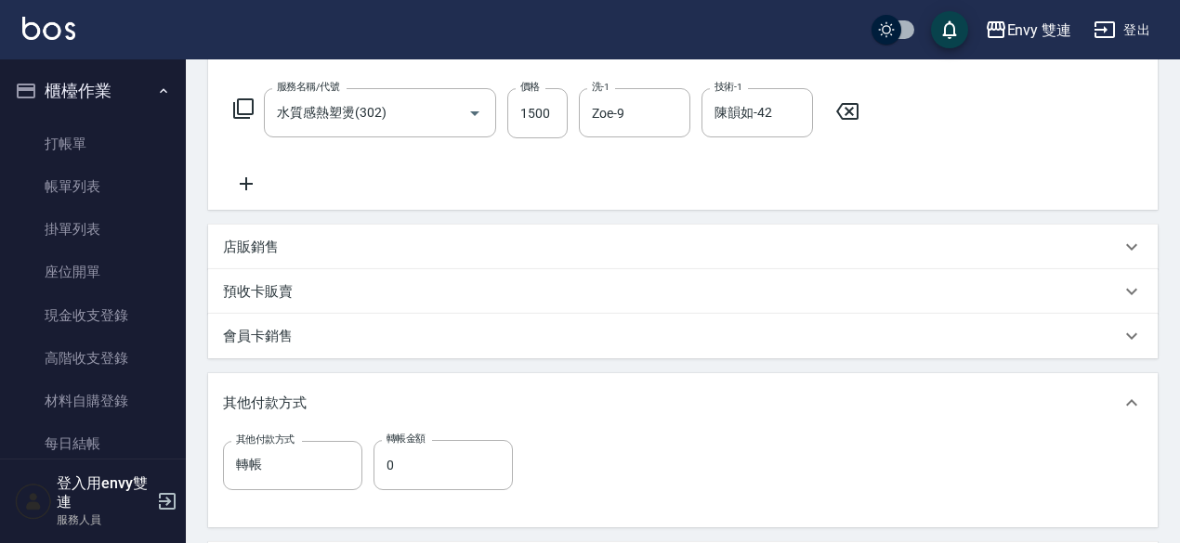
scroll to position [314, 0]
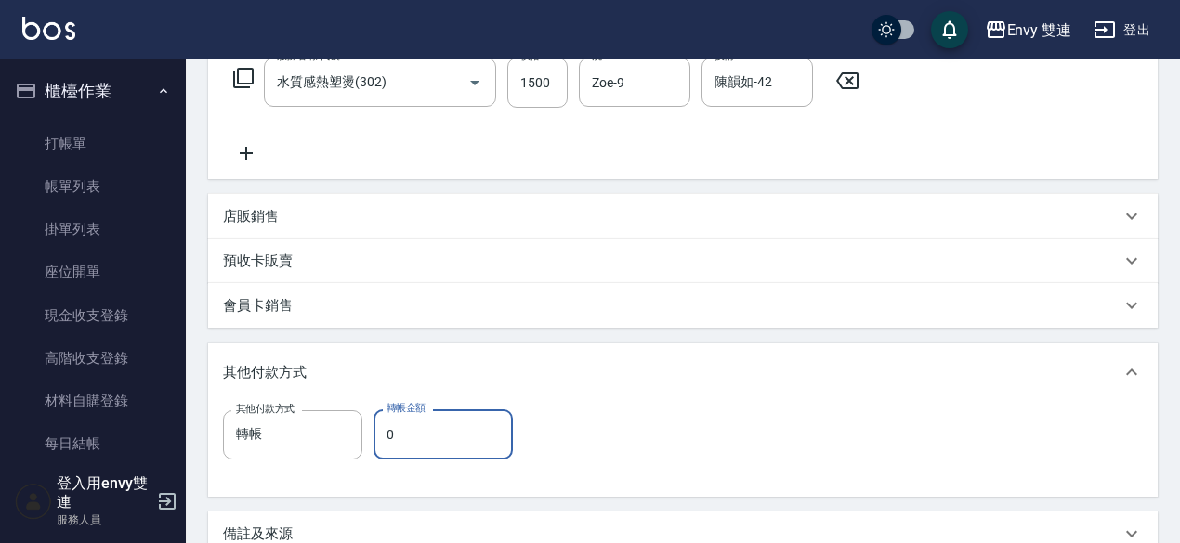
click at [456, 424] on input "0" at bounding box center [442, 435] width 139 height 50
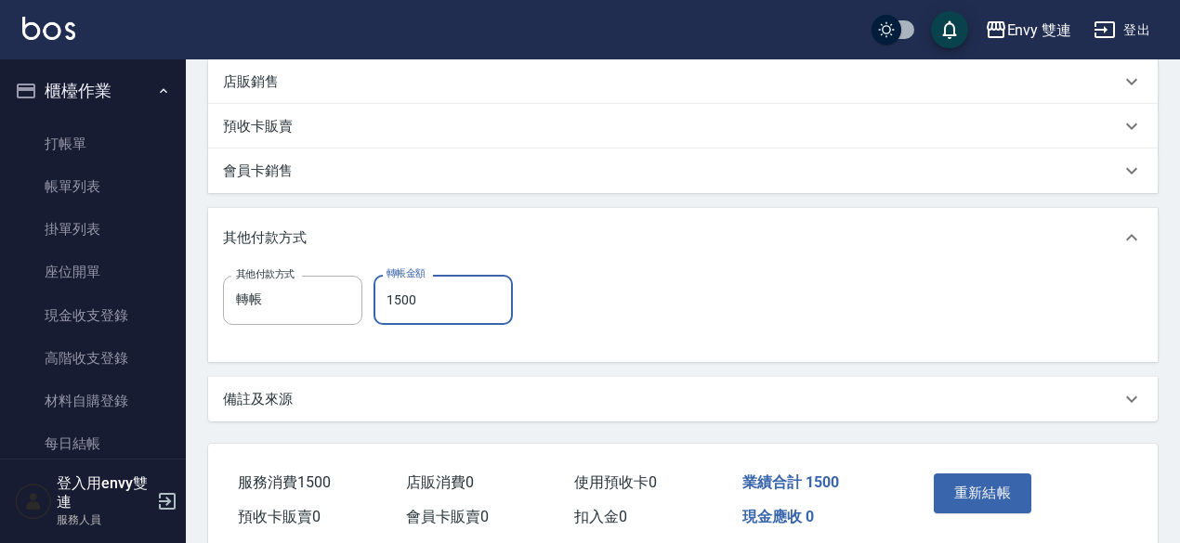
scroll to position [526, 0]
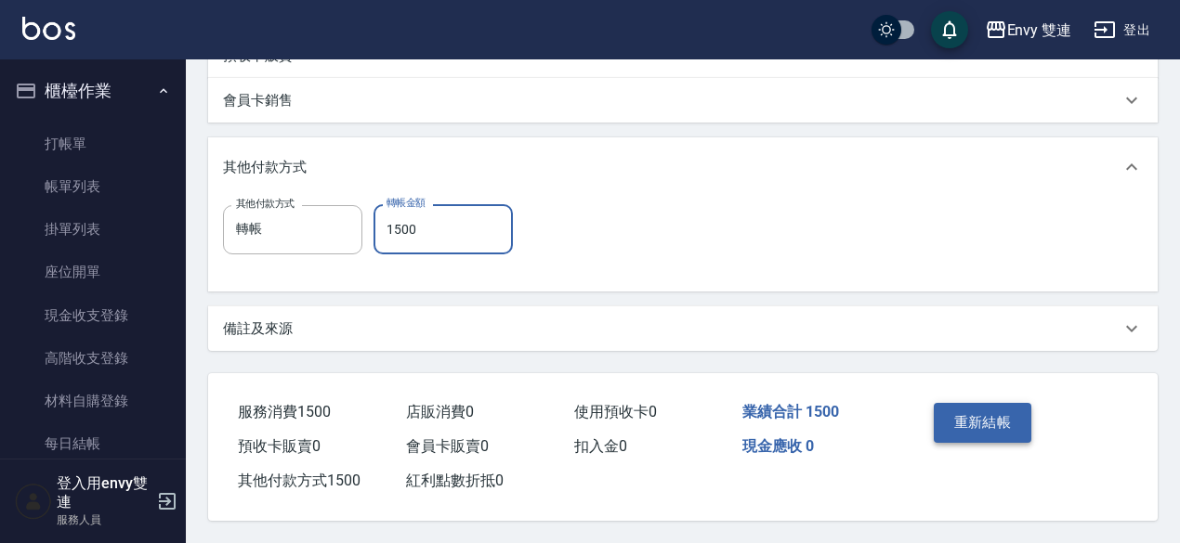
type input "1500"
click at [968, 403] on button "重新結帳" at bounding box center [983, 422] width 98 height 39
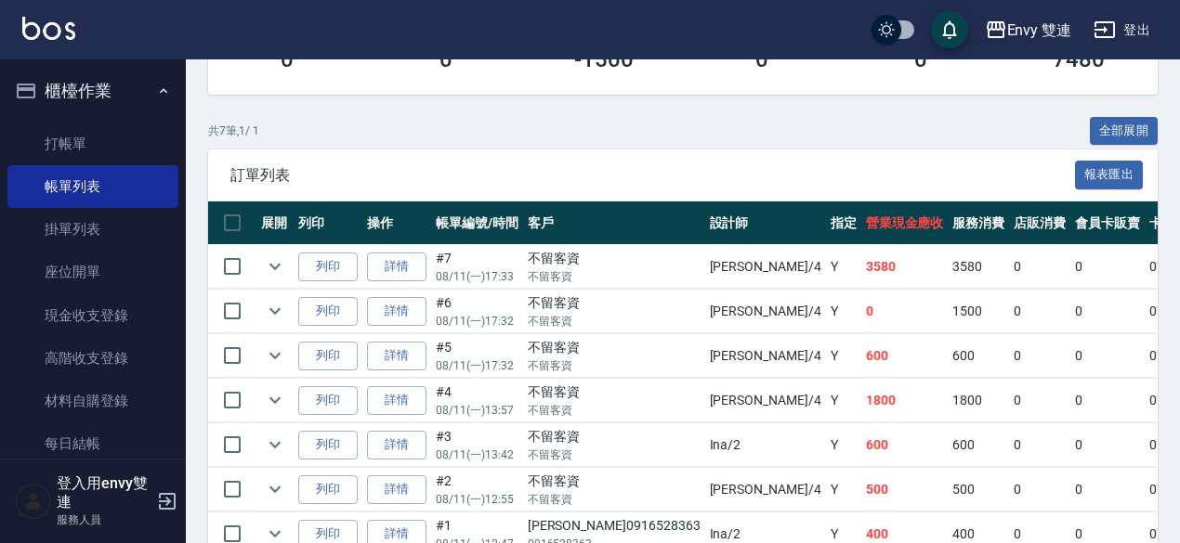
scroll to position [468, 0]
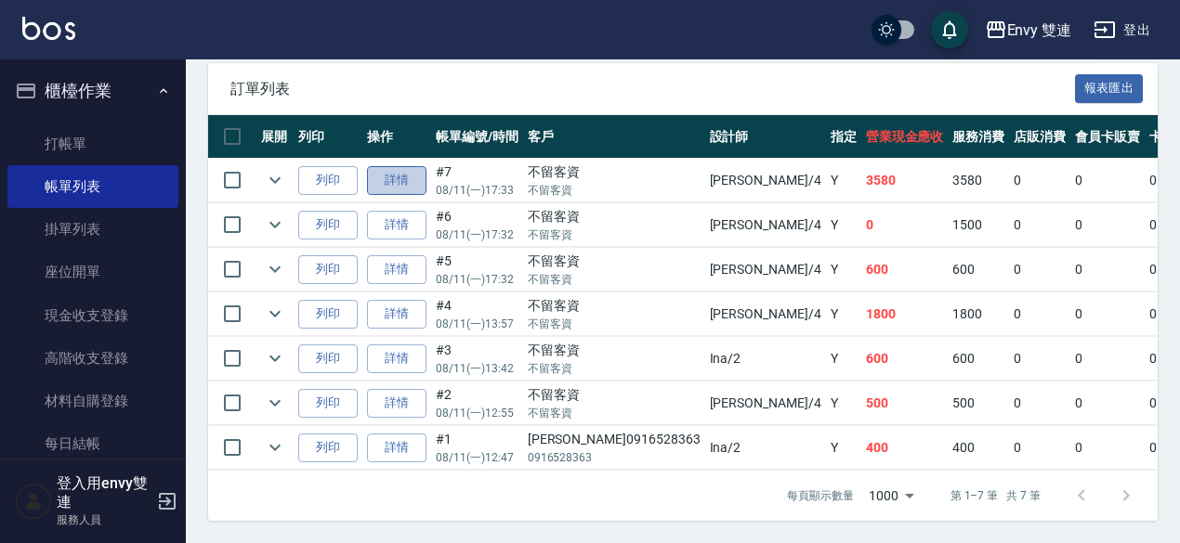
click at [403, 177] on link "詳情" at bounding box center [396, 180] width 59 height 29
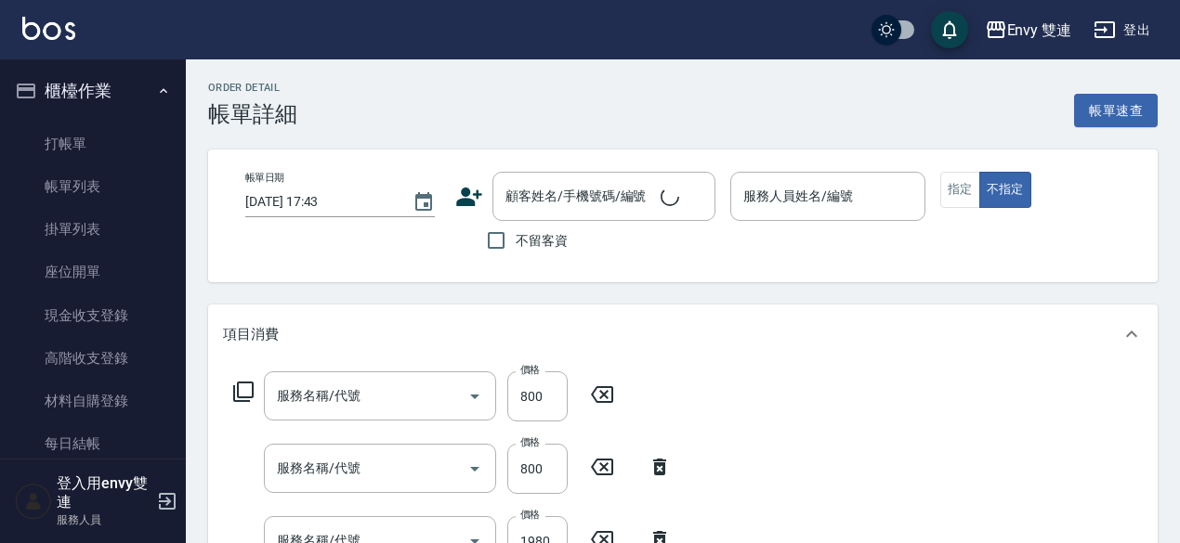
type input "[DATE] 17:33"
checkbox input "true"
type input "[PERSON_NAME]-4"
type input "日本結構二段式(503)"
type input "染髮(401)"
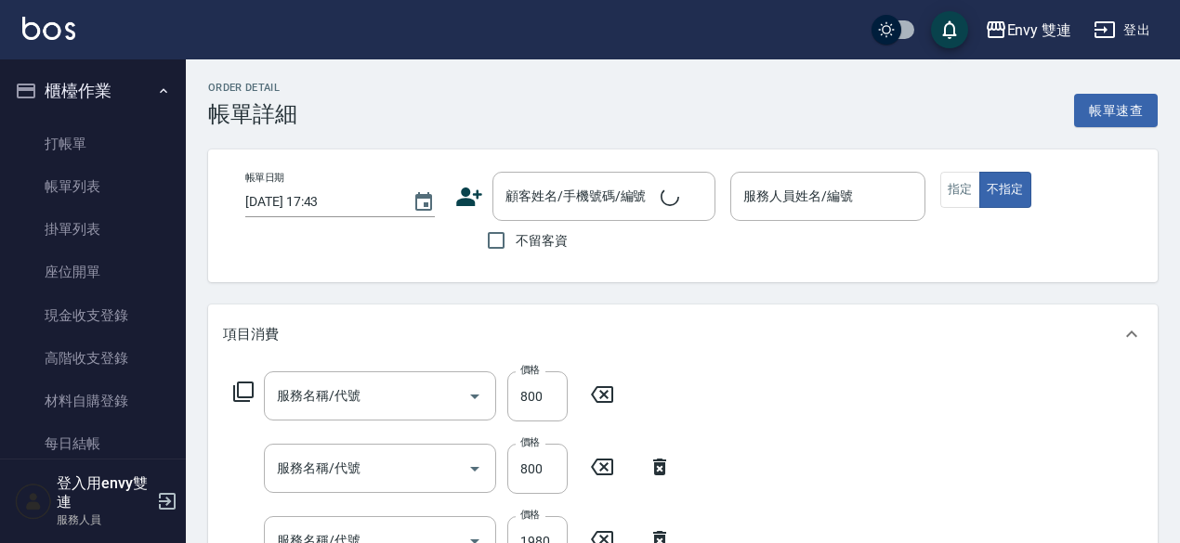
type input "水質感熱塑燙(302)"
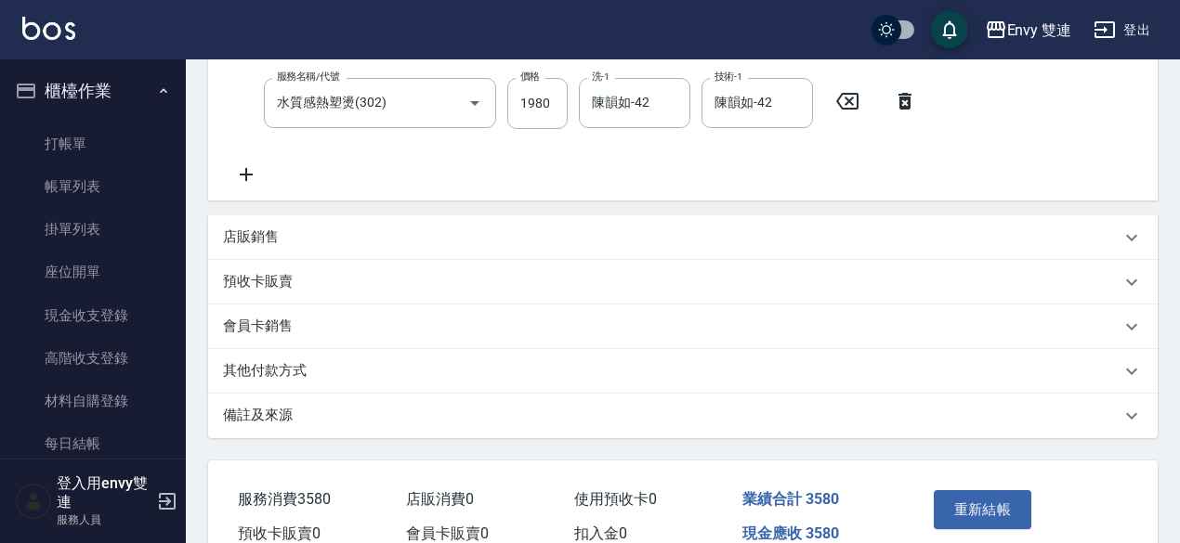
scroll to position [439, 0]
click at [456, 369] on div "其他付款方式" at bounding box center [671, 370] width 897 height 20
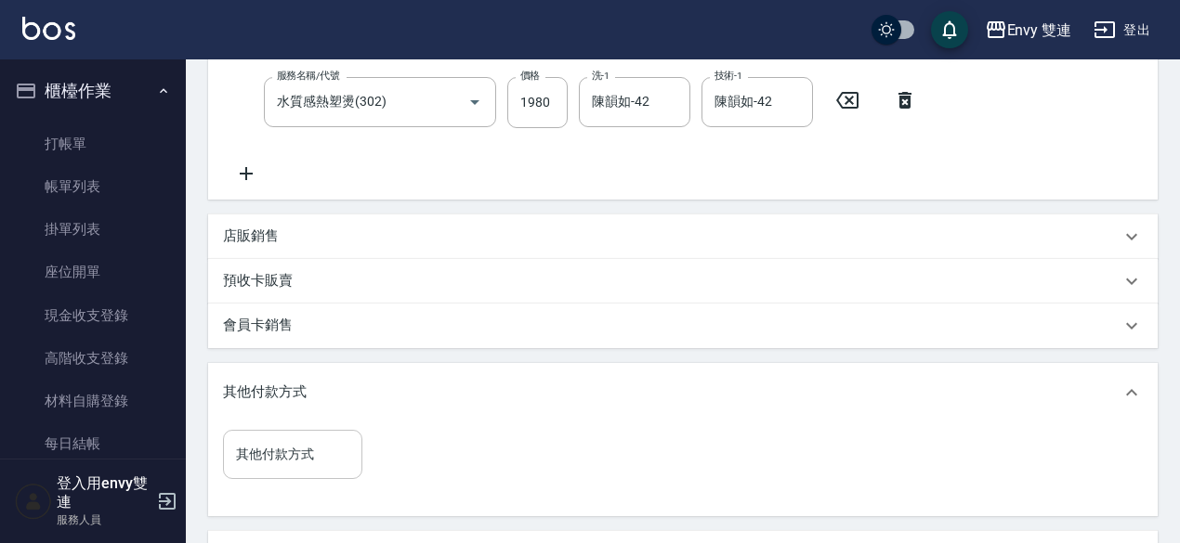
click at [312, 436] on div "其他付款方式" at bounding box center [292, 454] width 139 height 49
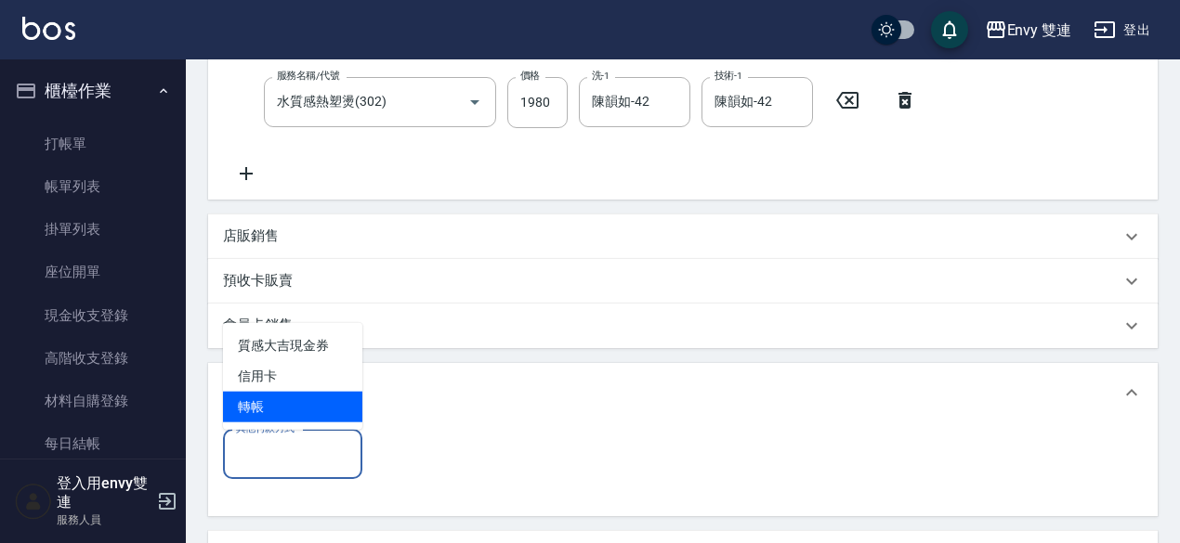
click at [292, 412] on span "轉帳" at bounding box center [292, 407] width 139 height 31
type input "轉帳"
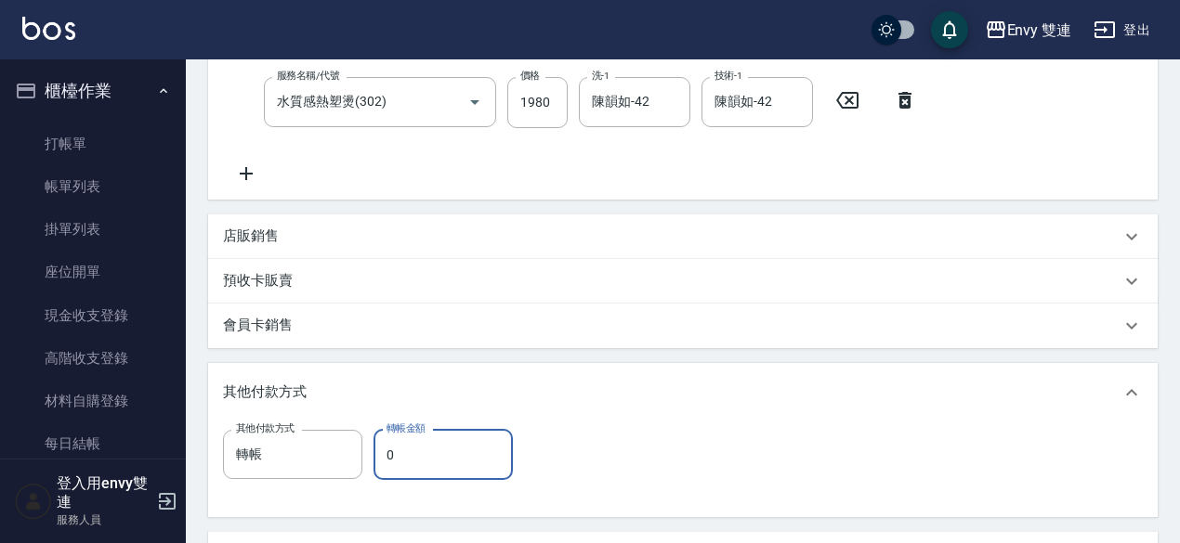
click at [388, 448] on input "0" at bounding box center [442, 455] width 139 height 50
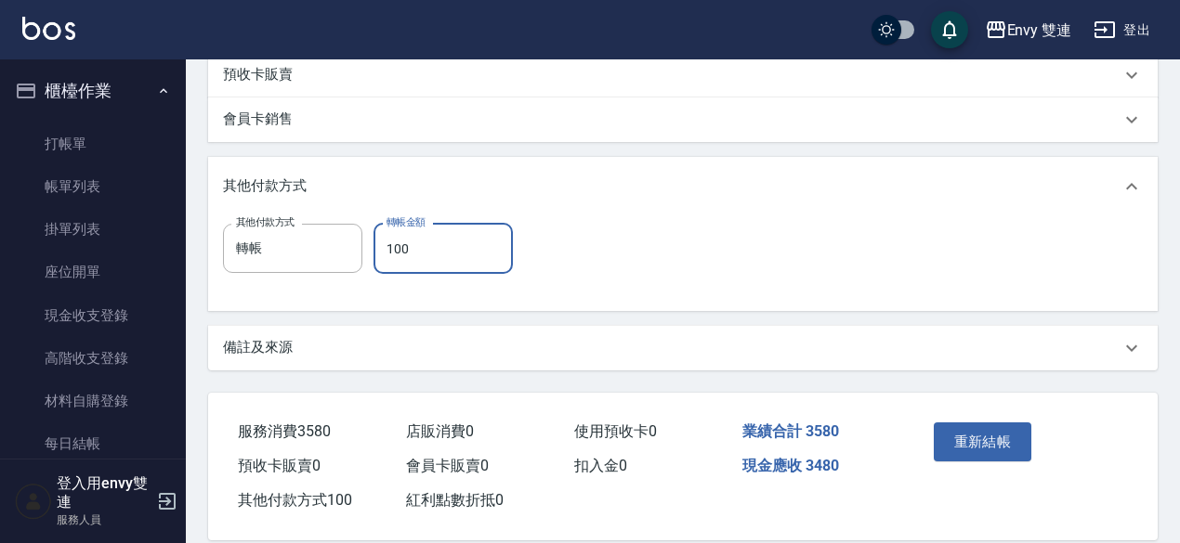
scroll to position [650, 0]
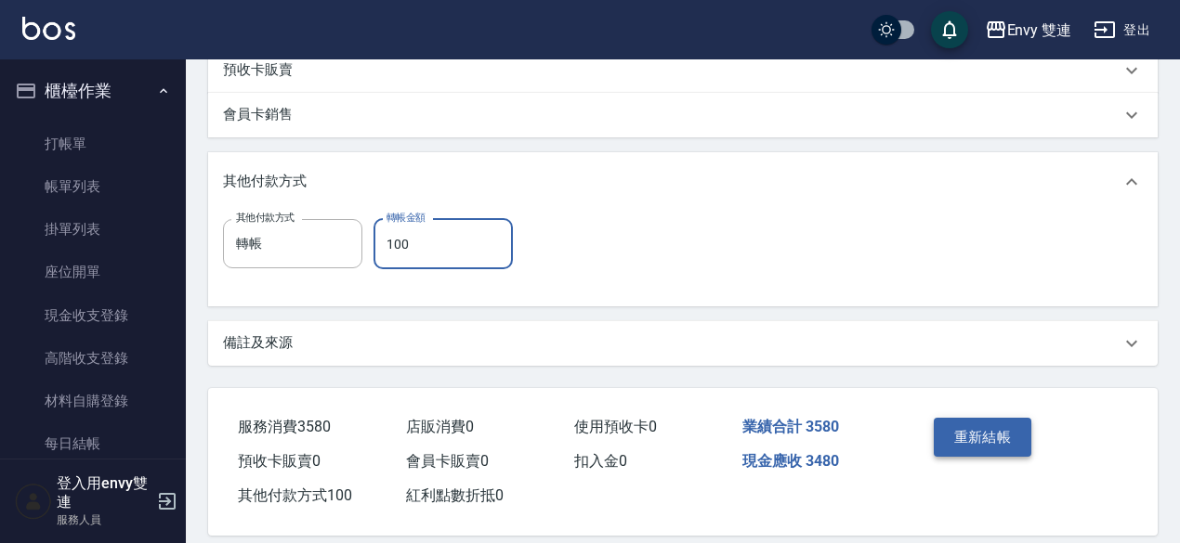
type input "100"
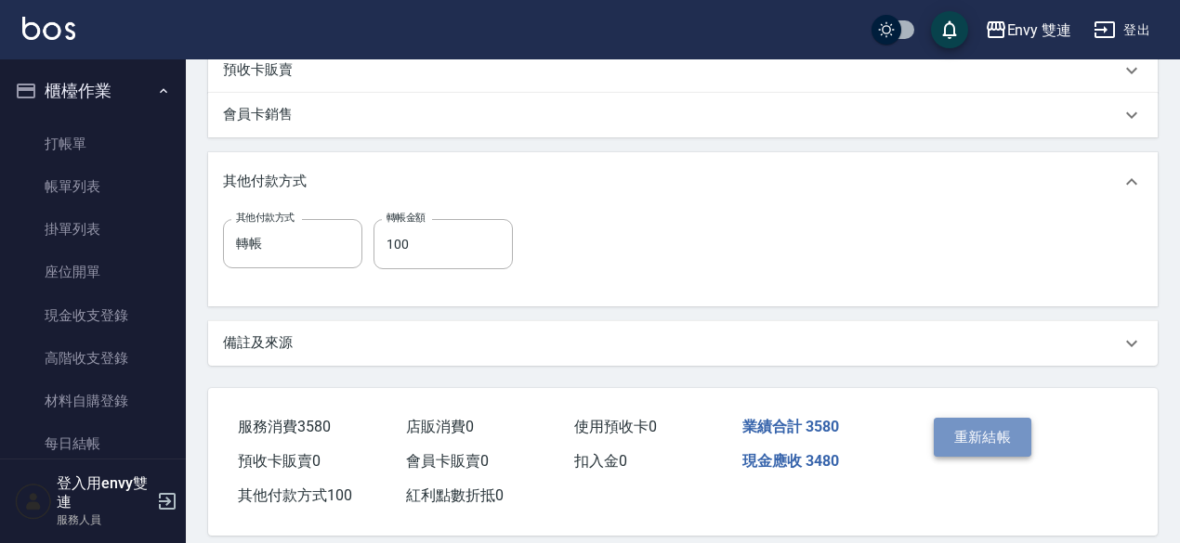
click at [1014, 426] on button "重新結帳" at bounding box center [983, 437] width 98 height 39
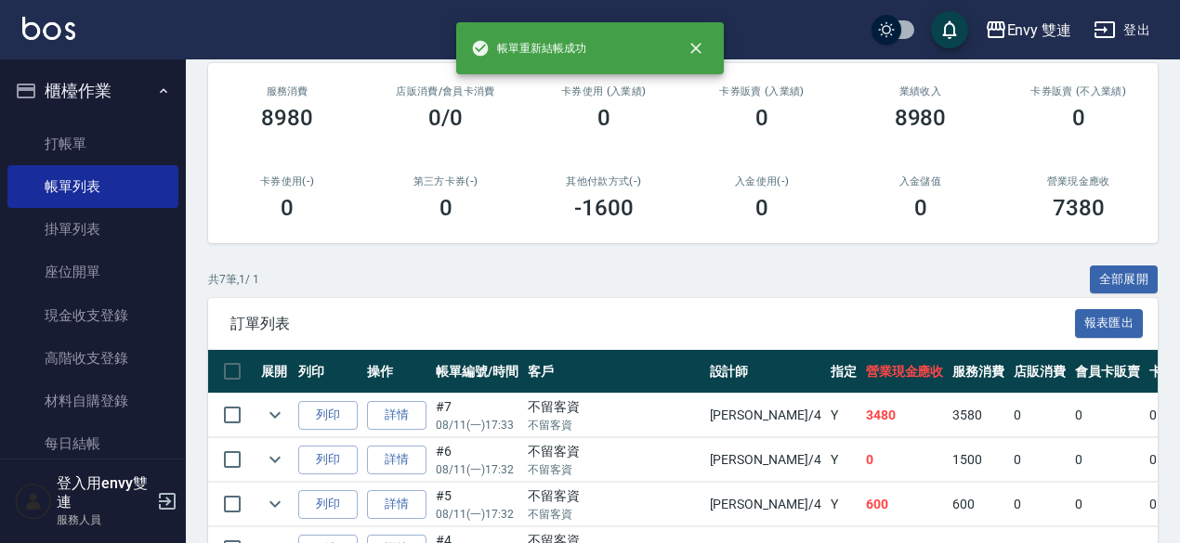
scroll to position [225, 0]
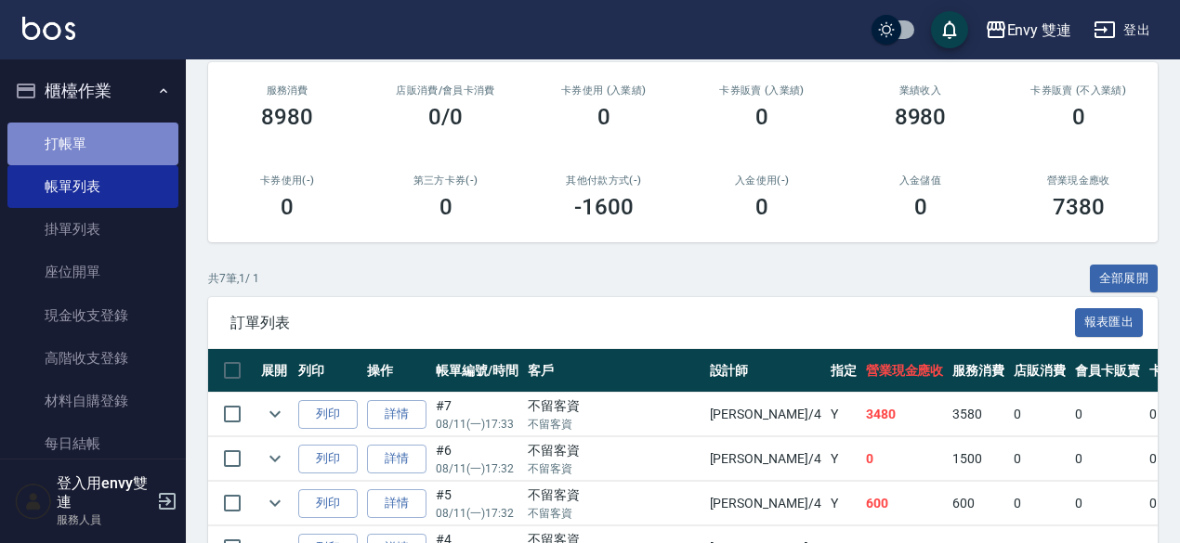
click at [123, 142] on link "打帳單" at bounding box center [92, 144] width 171 height 43
